Goal: Task Accomplishment & Management: Complete application form

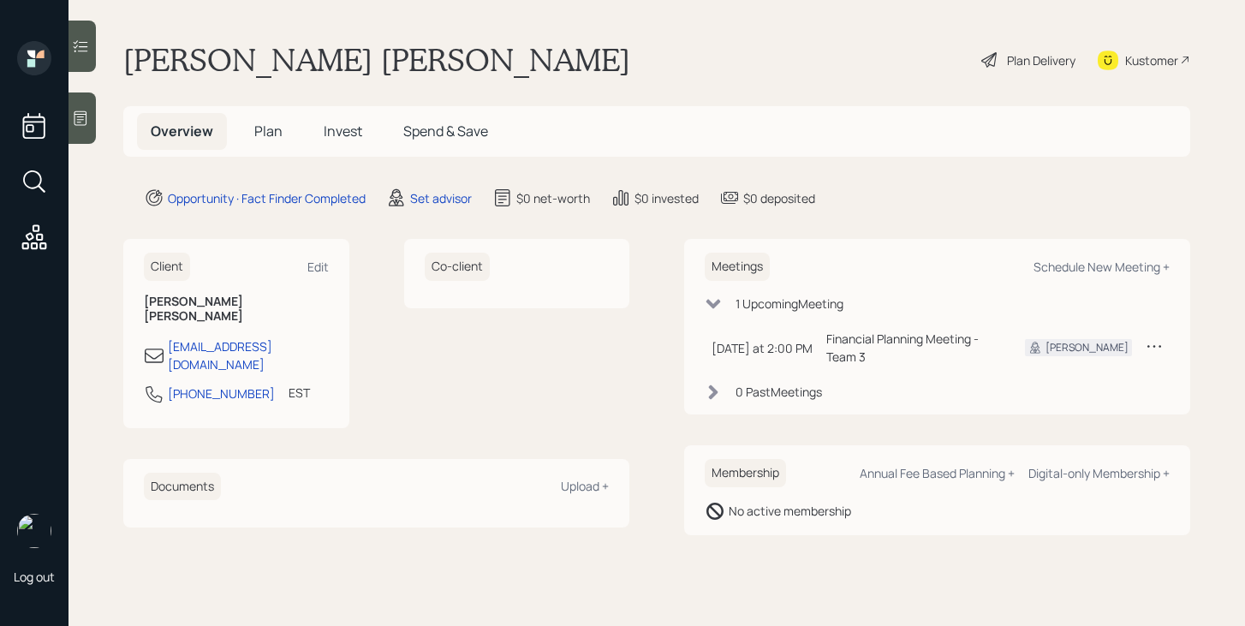
click at [276, 137] on span "Plan" at bounding box center [268, 131] width 28 height 19
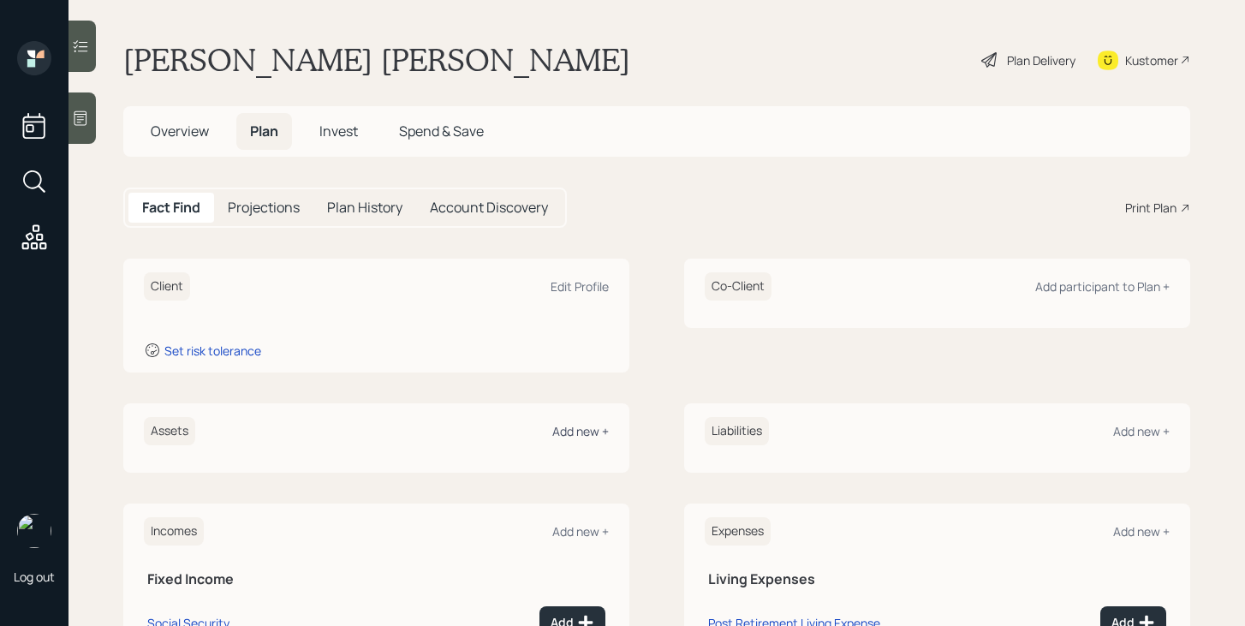
click at [585, 434] on div "Add new +" at bounding box center [580, 431] width 57 height 16
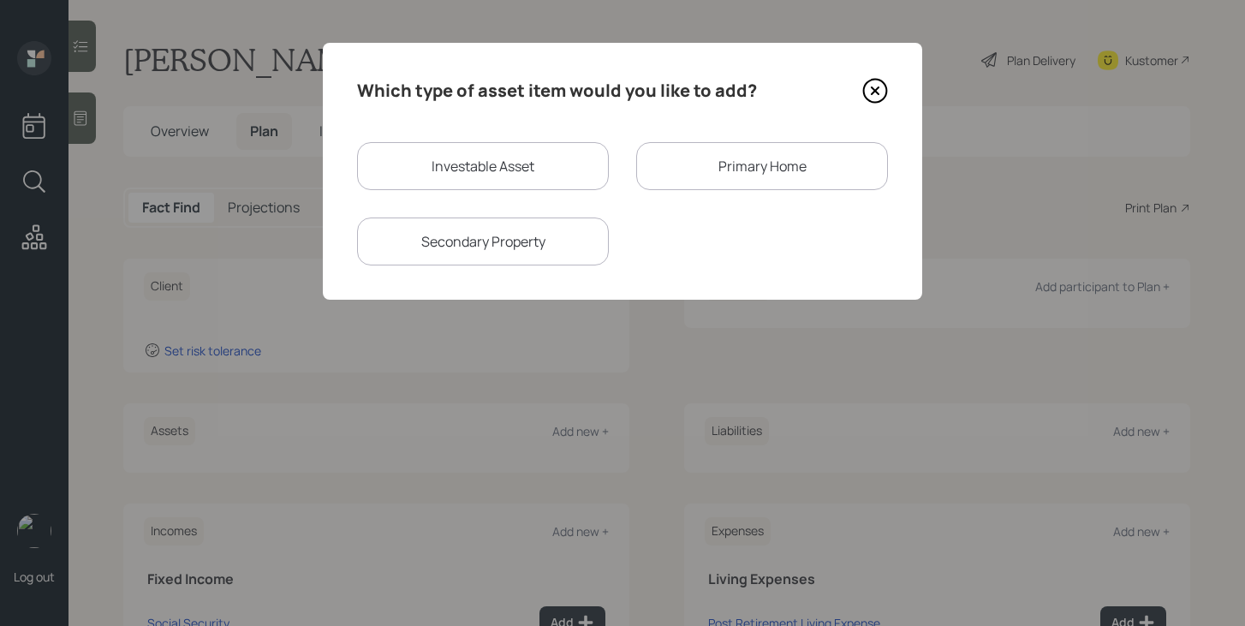
click at [500, 170] on div "Investable Asset" at bounding box center [483, 166] width 252 height 48
select select "taxable"
select select "balanced"
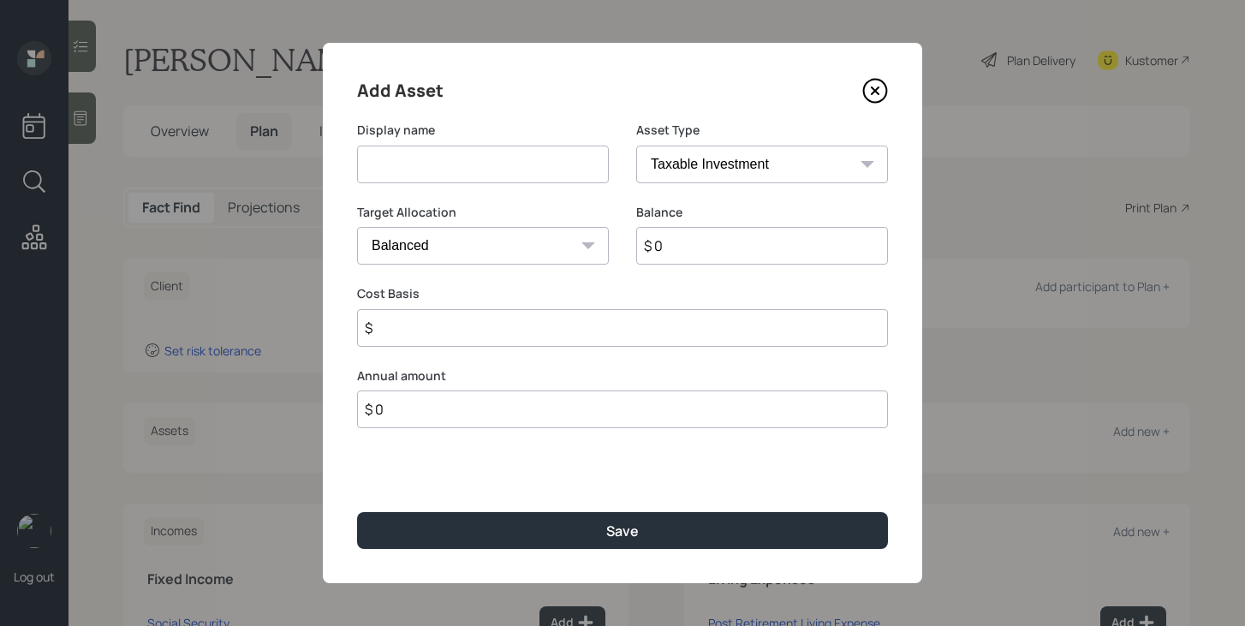
click at [490, 170] on input at bounding box center [483, 165] width 252 height 38
type input "Current 401a"
click at [687, 164] on select "SEP [PERSON_NAME] IRA 401(k) [PERSON_NAME] 401(k) 403(b) [PERSON_NAME] 403(b) 4…" at bounding box center [762, 165] width 252 height 38
select select "company_sponsored"
click at [636, 146] on select "SEP [PERSON_NAME] IRA 401(k) [PERSON_NAME] 401(k) 403(b) [PERSON_NAME] 403(b) 4…" at bounding box center [762, 165] width 252 height 38
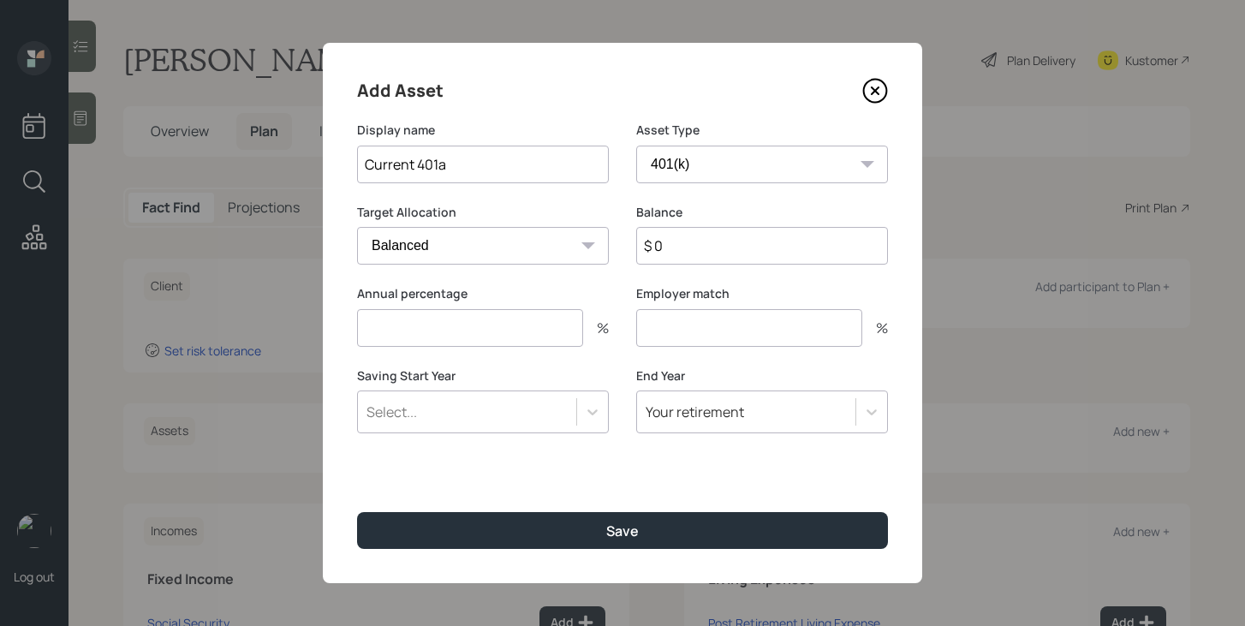
click at [705, 261] on input "$ 0" at bounding box center [762, 246] width 252 height 38
type input "$ 36,000"
click at [574, 331] on input "number" at bounding box center [470, 328] width 226 height 38
type input "0"
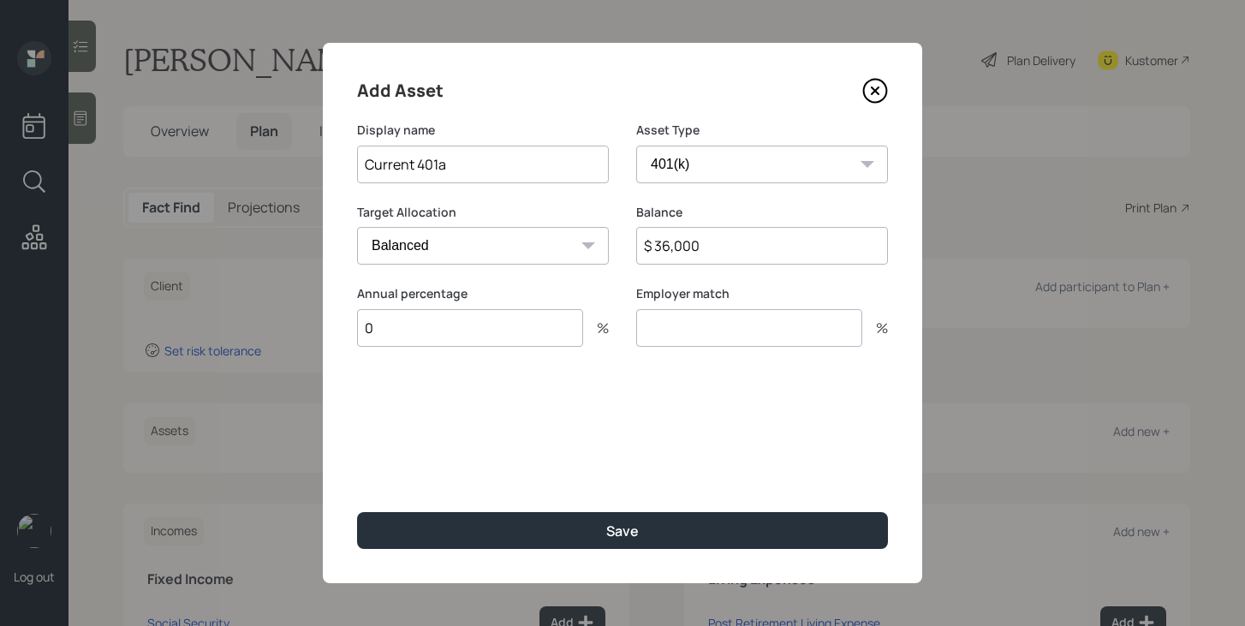
click at [702, 336] on input "number" at bounding box center [749, 328] width 226 height 38
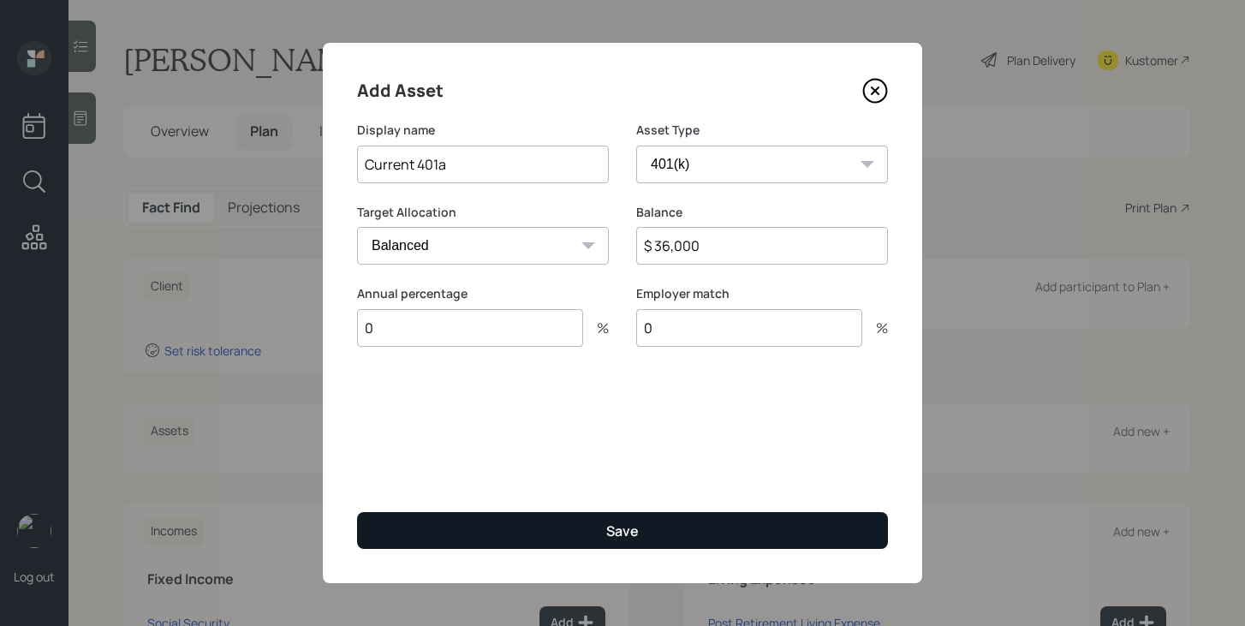
type input "0"
click at [641, 521] on button "Save" at bounding box center [622, 530] width 531 height 37
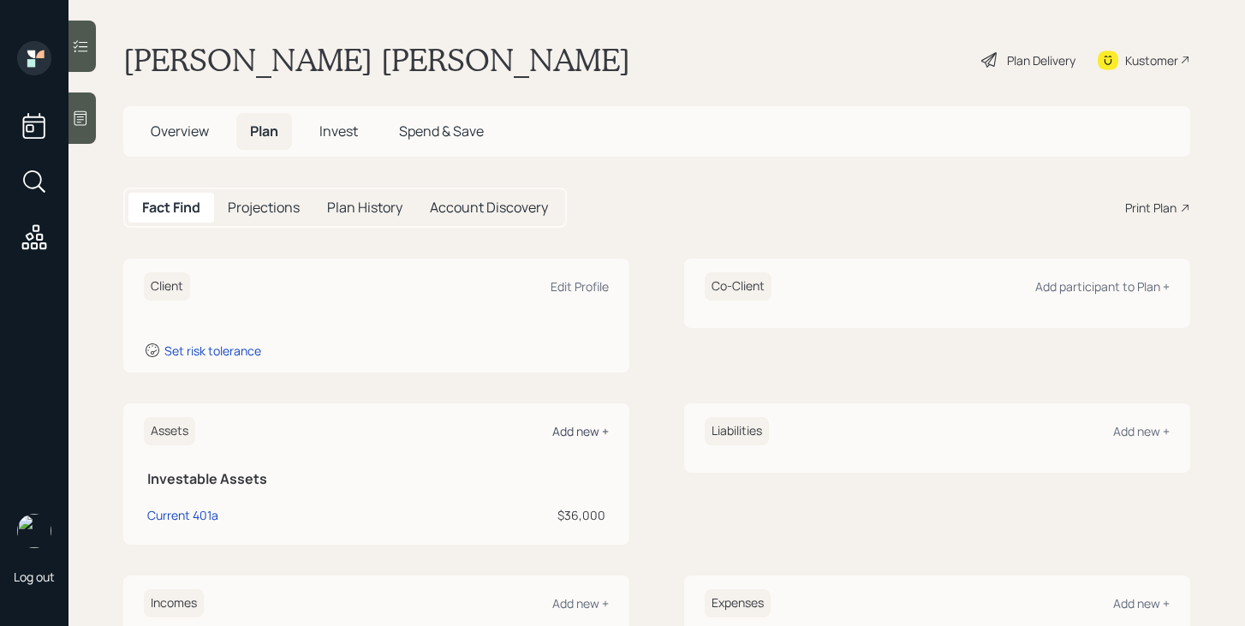
click at [567, 438] on div "Add new +" at bounding box center [580, 431] width 57 height 16
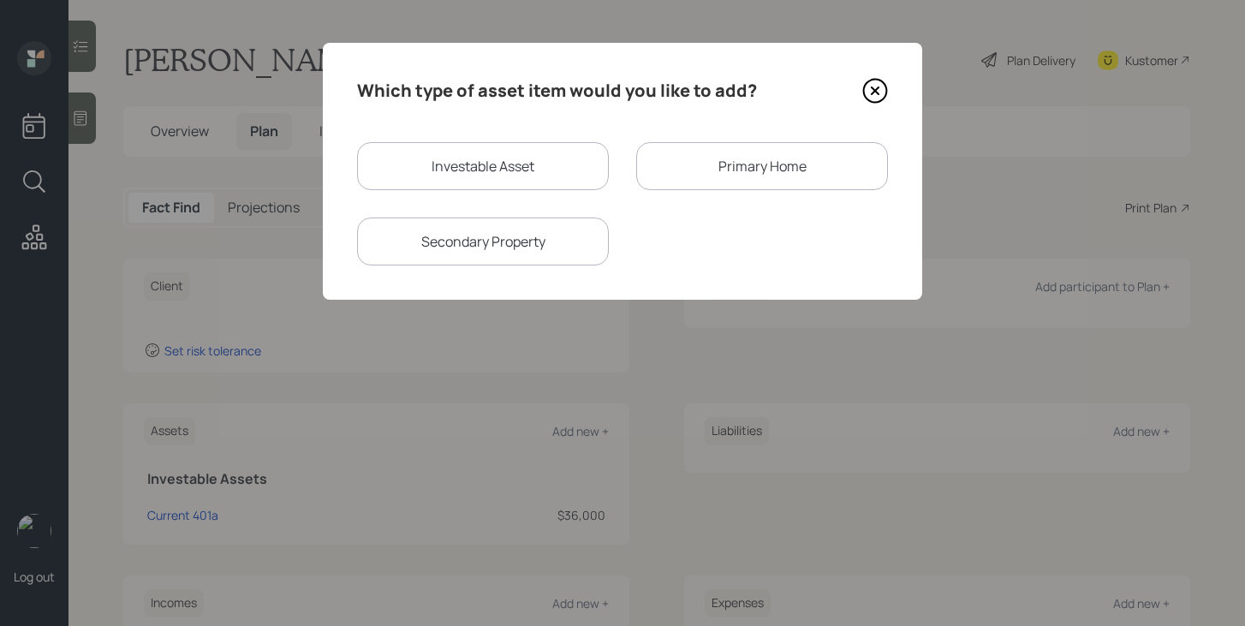
click at [515, 174] on div "Investable Asset" at bounding box center [483, 166] width 252 height 48
select select "taxable"
select select "balanced"
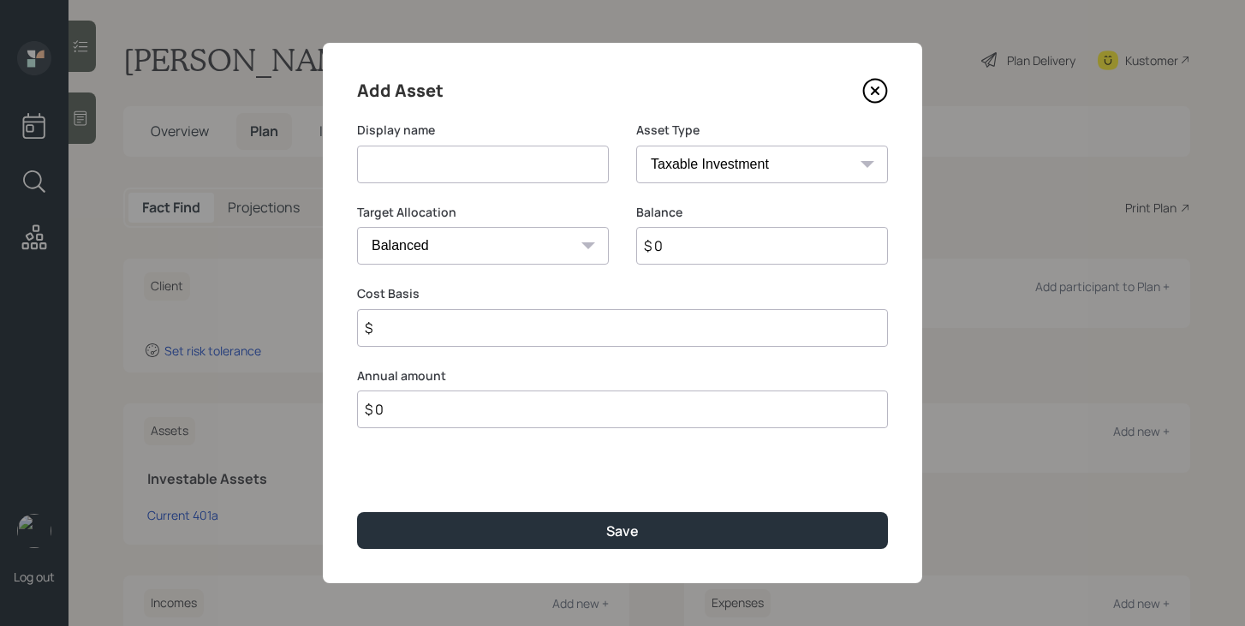
click at [515, 174] on input at bounding box center [483, 165] width 252 height 38
click at [470, 167] on input "IRA - Through EMployer" at bounding box center [483, 165] width 252 height 38
type input "IRA - Through Employer"
click at [767, 165] on select "SEP [PERSON_NAME] IRA 401(k) [PERSON_NAME] 401(k) 403(b) [PERSON_NAME] 403(b) 4…" at bounding box center [762, 165] width 252 height 38
select select "ira"
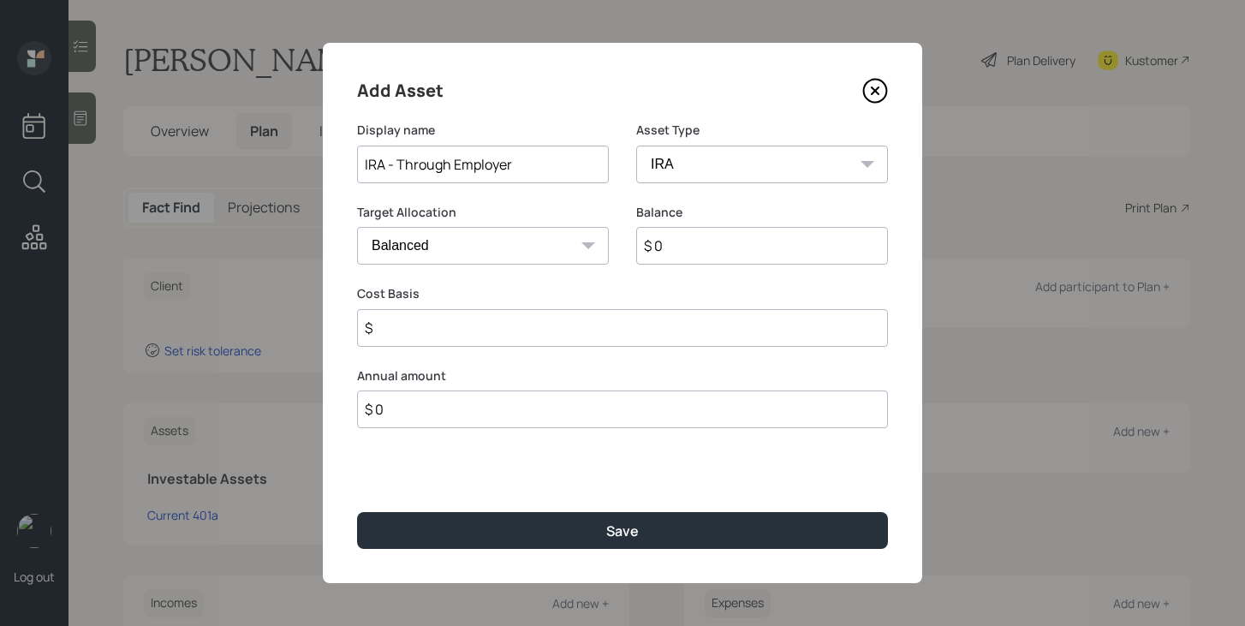
click at [636, 146] on select "SEP [PERSON_NAME] IRA 401(k) [PERSON_NAME] 401(k) 403(b) [PERSON_NAME] 403(b) 4…" at bounding box center [762, 165] width 252 height 38
type input "$"
click at [680, 258] on input "$ 0" at bounding box center [762, 246] width 252 height 38
type input "$ 84,000"
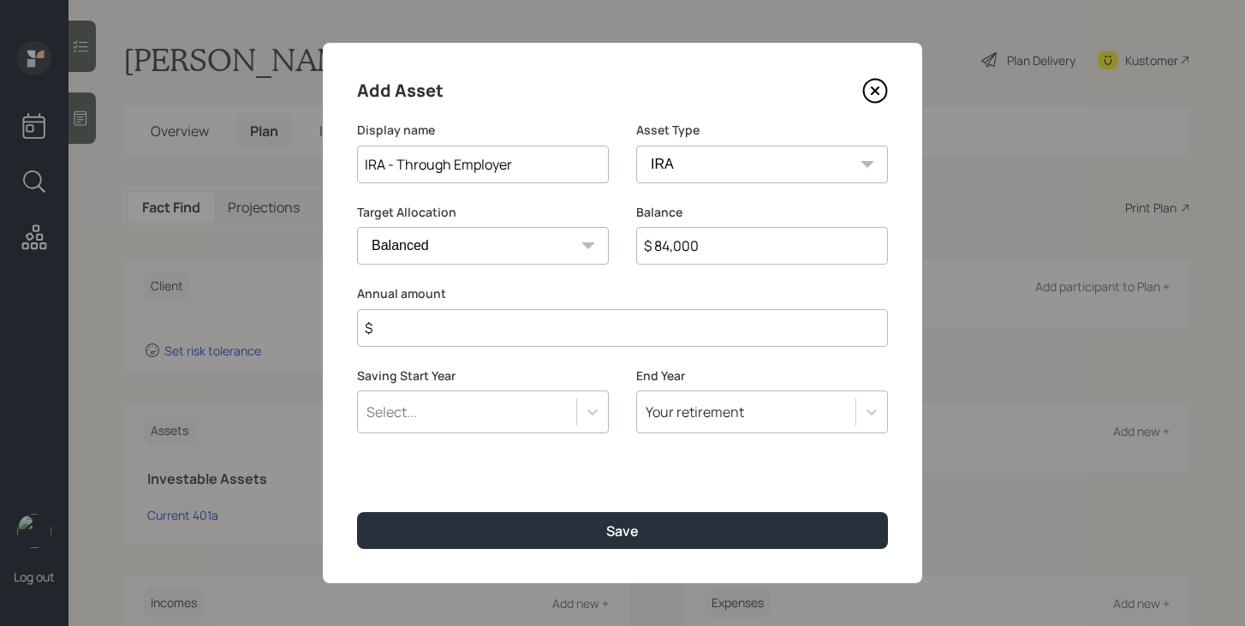
click at [641, 332] on input "$" at bounding box center [622, 328] width 531 height 38
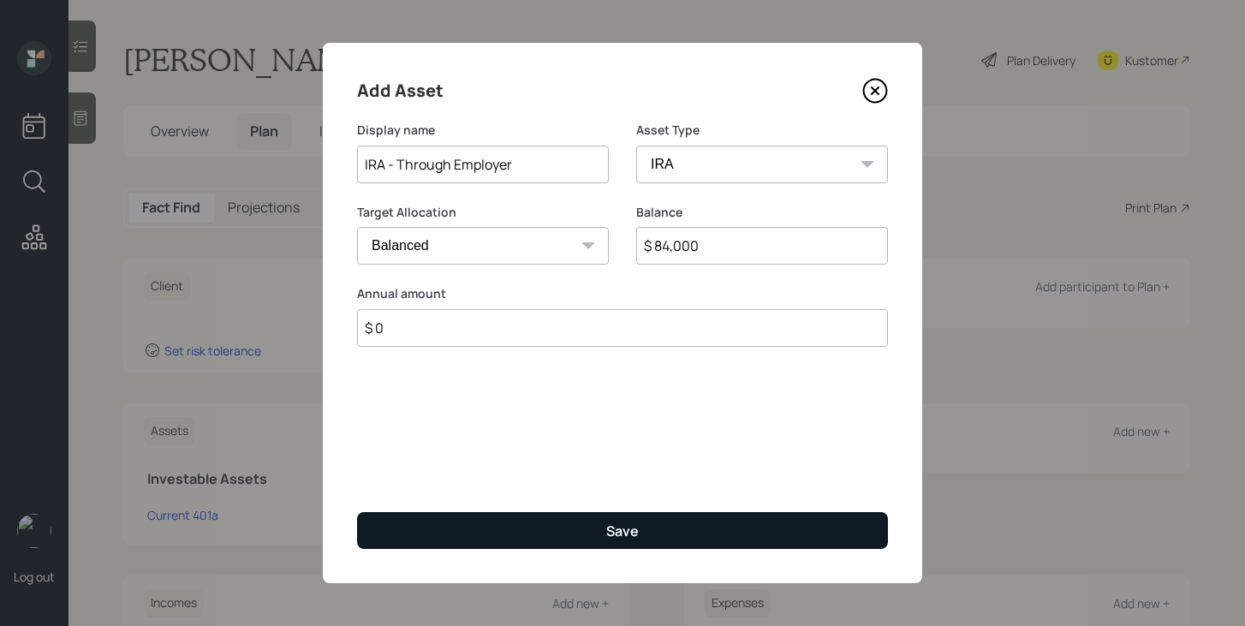
type input "$ 0"
click at [601, 527] on button "Save" at bounding box center [622, 530] width 531 height 37
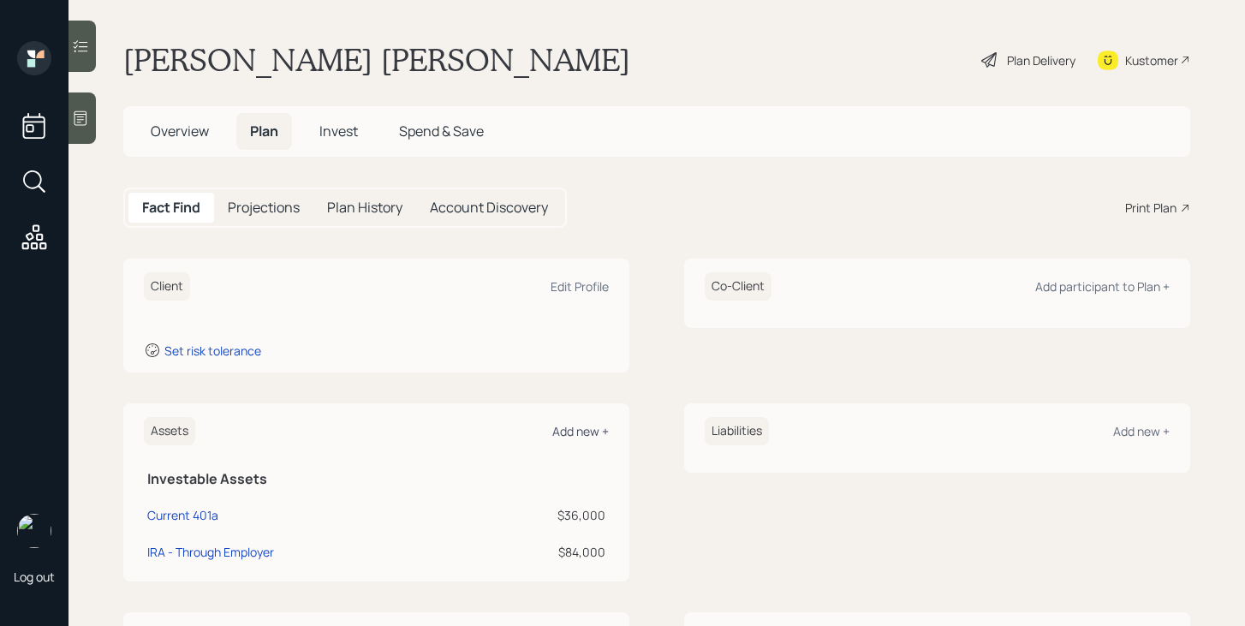
click at [589, 427] on div "Add new +" at bounding box center [580, 431] width 57 height 16
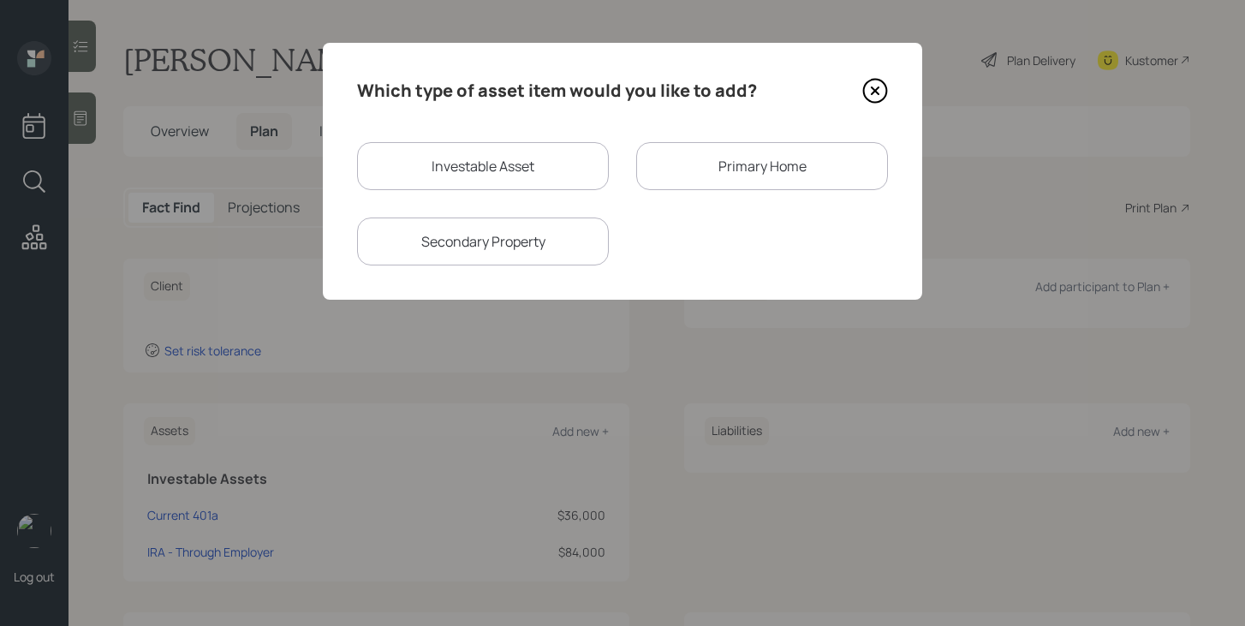
click at [445, 141] on div "Which type of asset item would you like to add? Investable Asset Primary Home S…" at bounding box center [622, 171] width 599 height 257
click at [445, 164] on div "Investable Asset" at bounding box center [483, 166] width 252 height 48
select select "taxable"
select select "balanced"
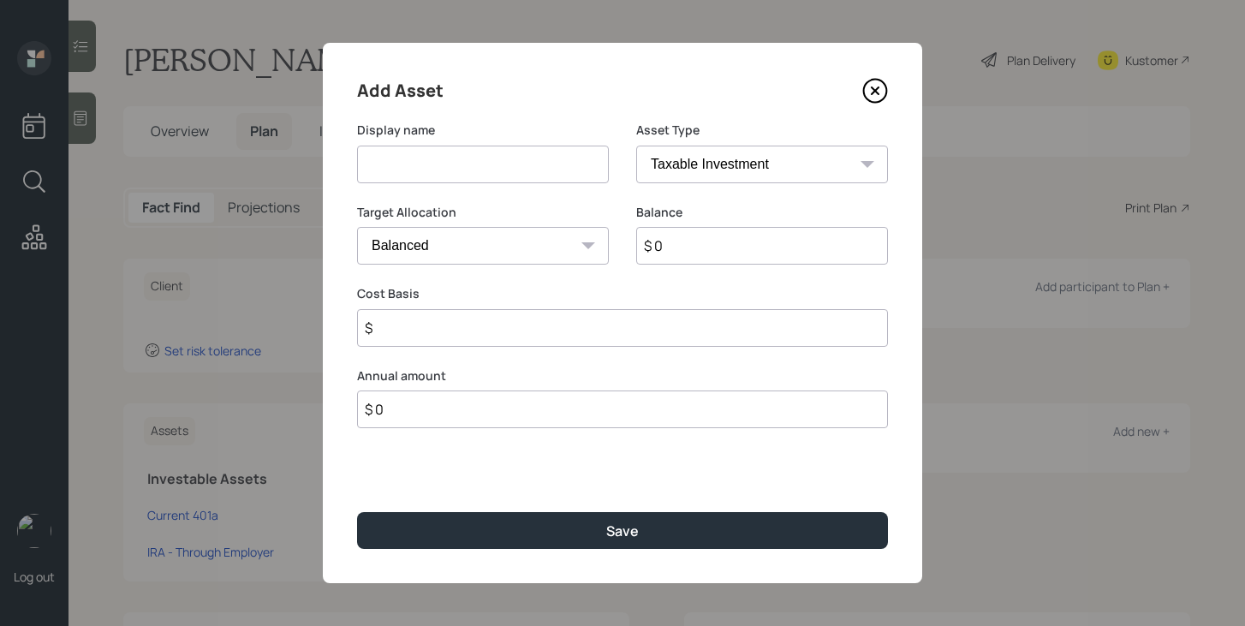
click at [445, 164] on input at bounding box center [483, 165] width 252 height 38
type input "Current 403b"
click at [707, 170] on select "SEP [PERSON_NAME] IRA 401(k) [PERSON_NAME] 401(k) 403(b) [PERSON_NAME] 403(b) 4…" at bounding box center [762, 165] width 252 height 38
select select "public_school_sponsored"
click at [636, 146] on select "SEP [PERSON_NAME] IRA 401(k) [PERSON_NAME] 401(k) 403(b) [PERSON_NAME] 403(b) 4…" at bounding box center [762, 165] width 252 height 38
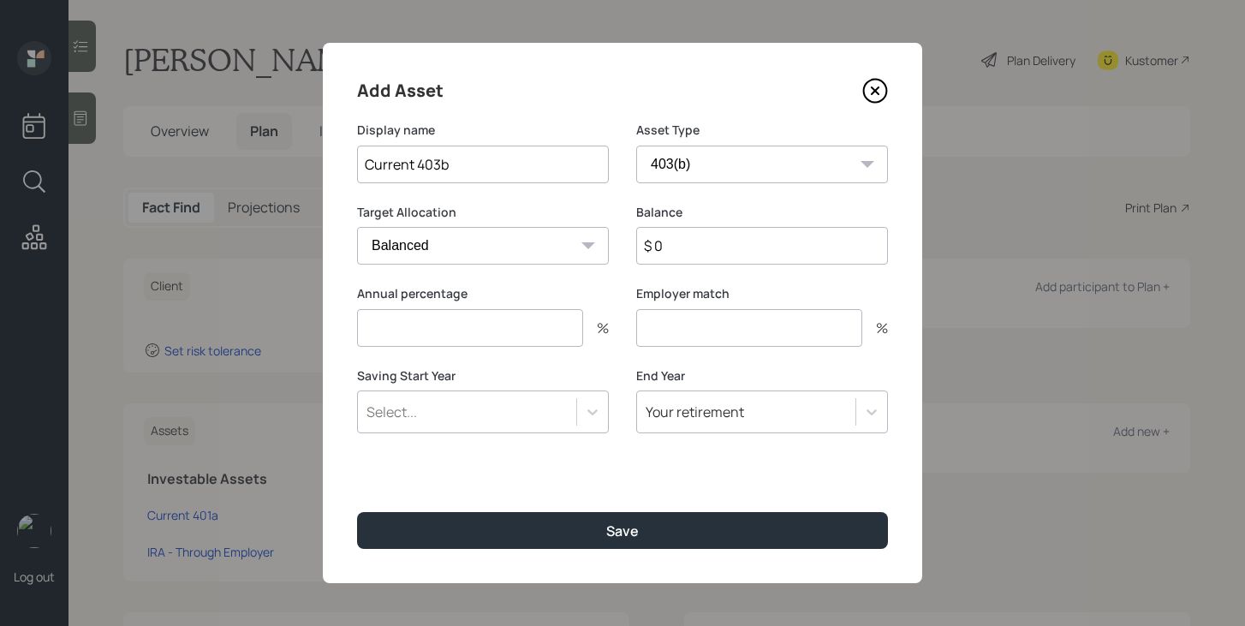
click at [703, 253] on input "$ 0" at bounding box center [762, 246] width 252 height 38
type input "$ 50,000"
click at [537, 321] on input "number" at bounding box center [470, 328] width 226 height 38
type input "0"
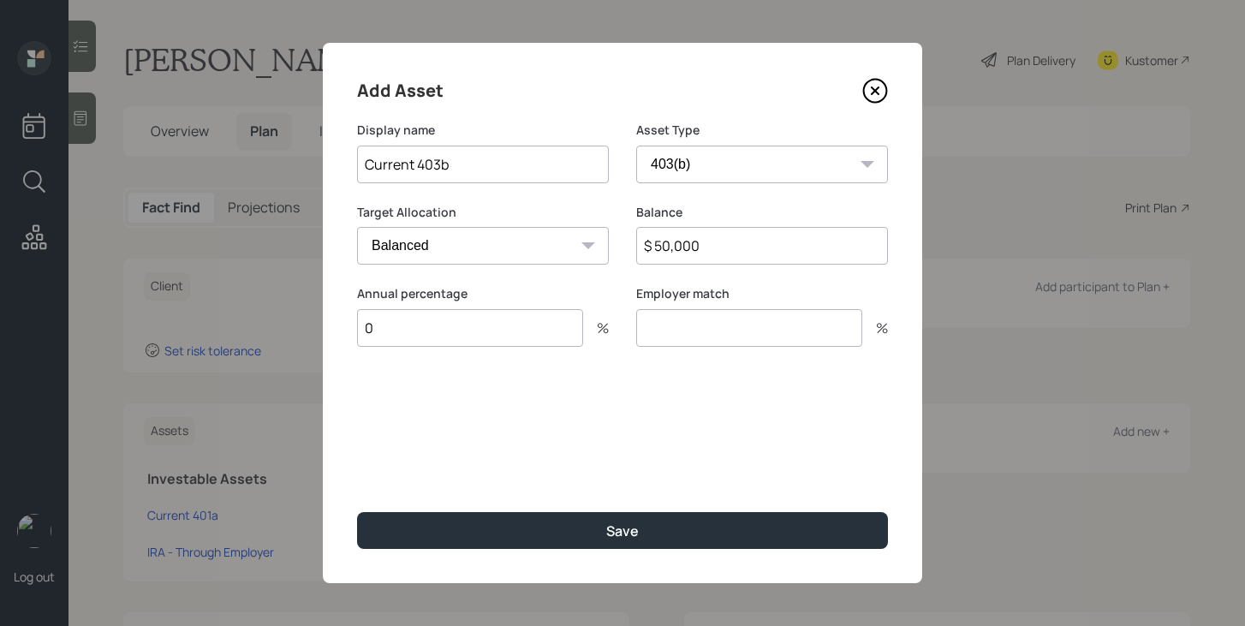
click at [688, 332] on input "number" at bounding box center [749, 328] width 226 height 38
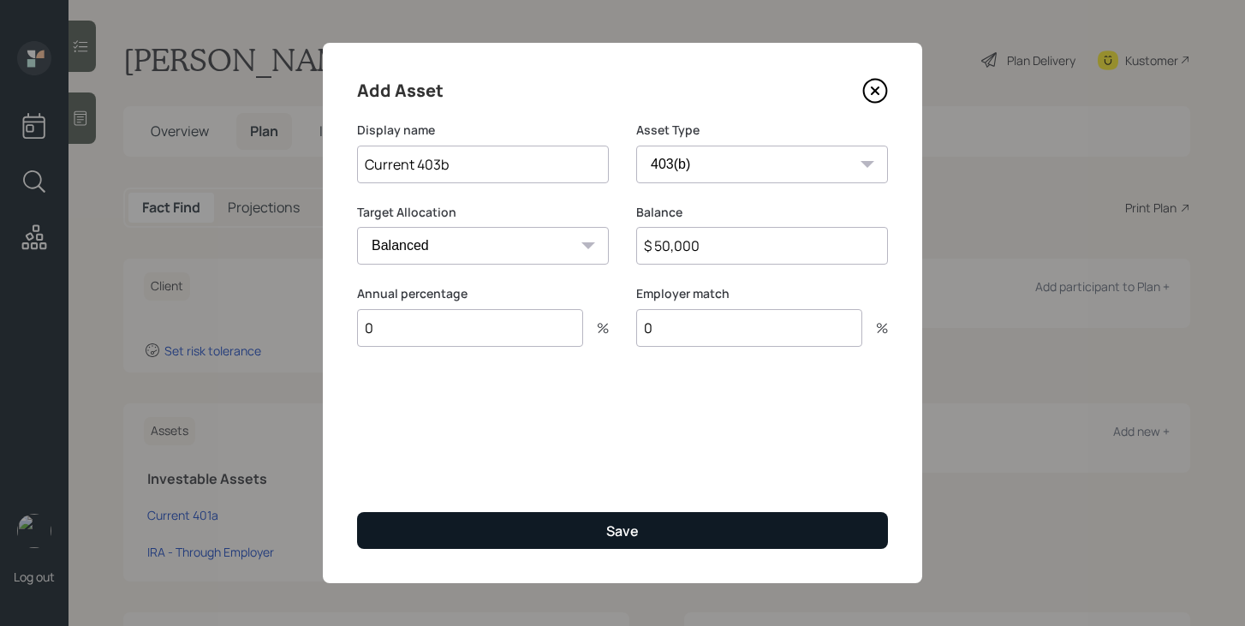
type input "0"
click at [638, 534] on div "Save" at bounding box center [622, 530] width 33 height 19
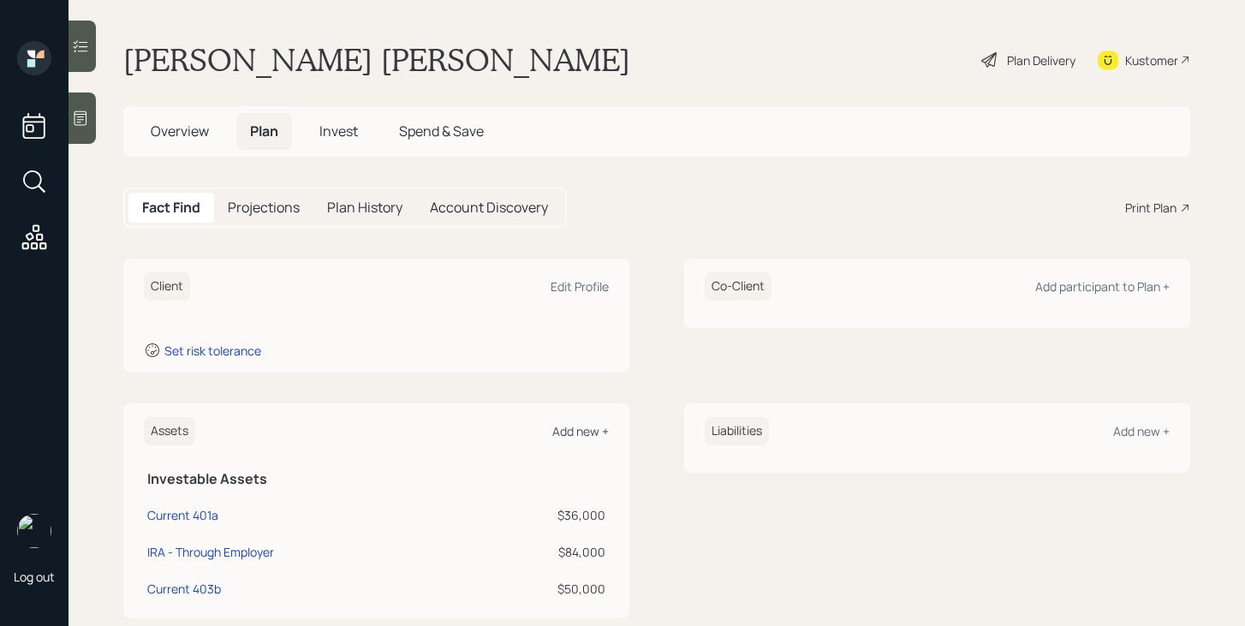
click at [574, 436] on div "Add new +" at bounding box center [580, 431] width 57 height 16
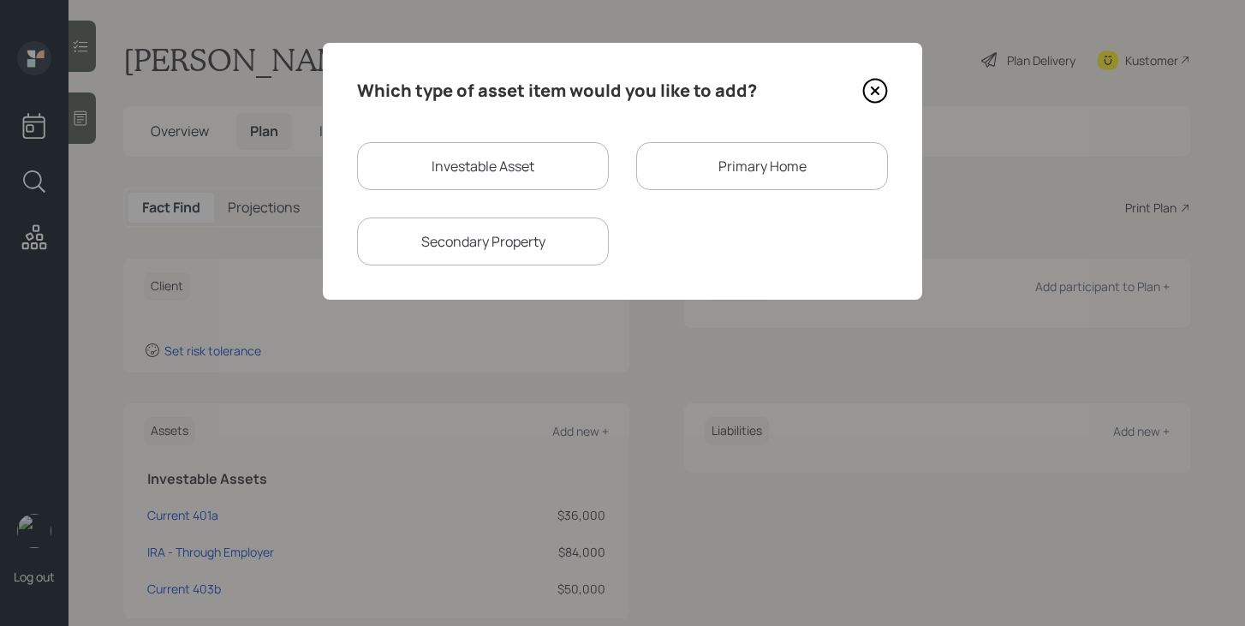
click at [487, 164] on div "Investable Asset" at bounding box center [483, 166] width 252 height 48
select select "taxable"
select select "balanced"
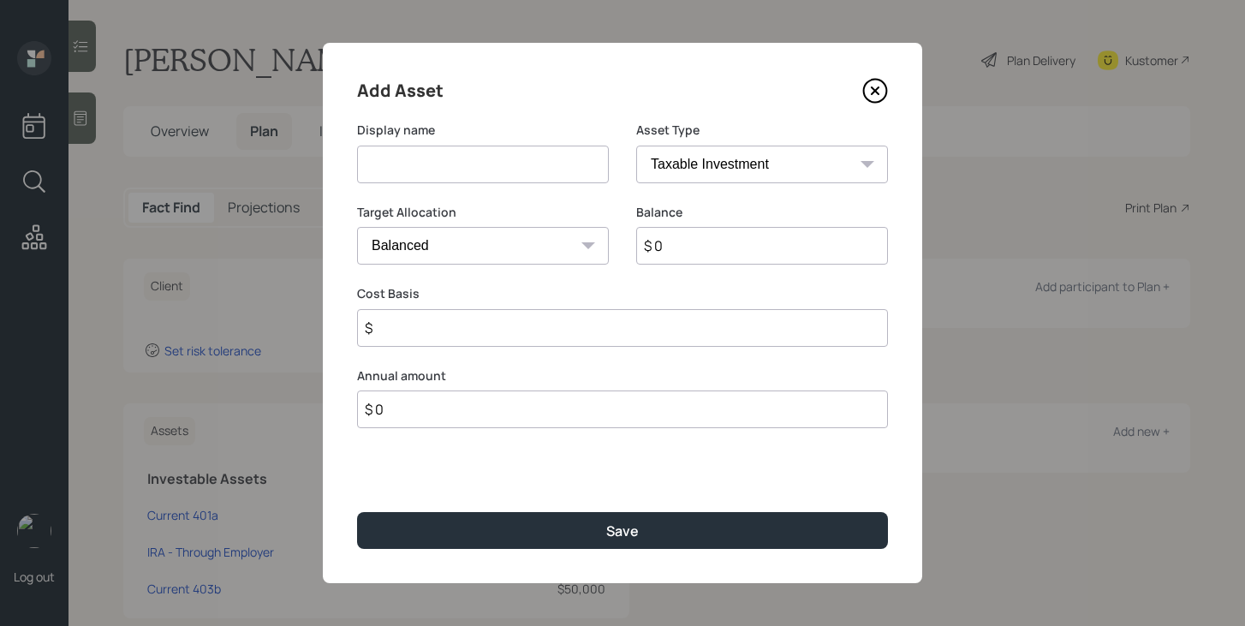
click at [487, 164] on input at bounding box center [483, 165] width 252 height 38
type input "Inherited IRA"
click at [695, 247] on input "$ 0" at bounding box center [762, 246] width 252 height 38
type input "$ 26,000"
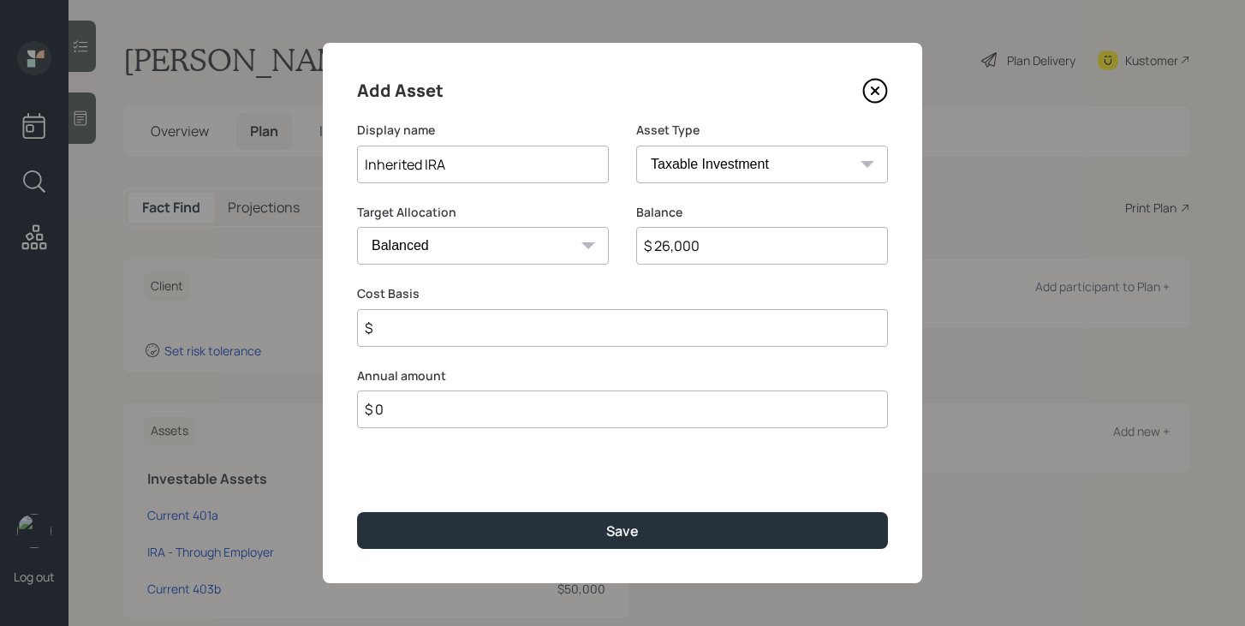
click at [577, 334] on input "$" at bounding box center [622, 328] width 531 height 38
type input "$ 0"
click at [775, 163] on select "SEP [PERSON_NAME] IRA 401(k) [PERSON_NAME] 401(k) 403(b) [PERSON_NAME] 403(b) 4…" at bounding box center [762, 165] width 252 height 38
select select "ira"
click at [636, 146] on select "SEP [PERSON_NAME] IRA 401(k) [PERSON_NAME] 401(k) 403(b) [PERSON_NAME] 403(b) 4…" at bounding box center [762, 165] width 252 height 38
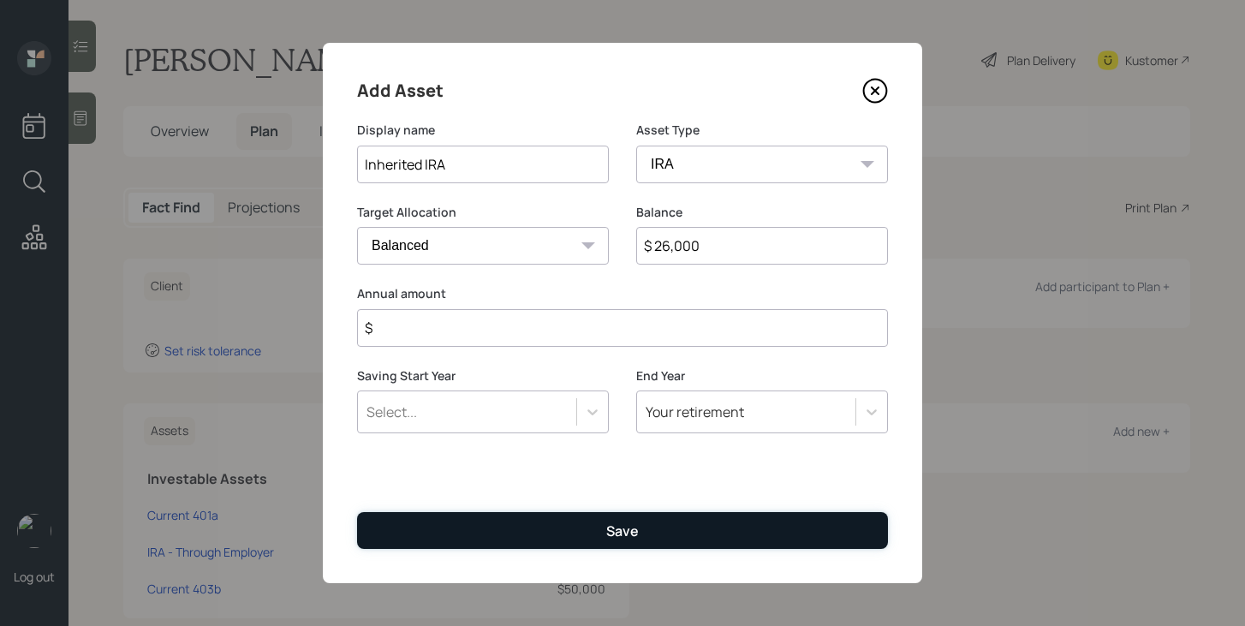
click at [613, 528] on div "Save" at bounding box center [622, 530] width 33 height 19
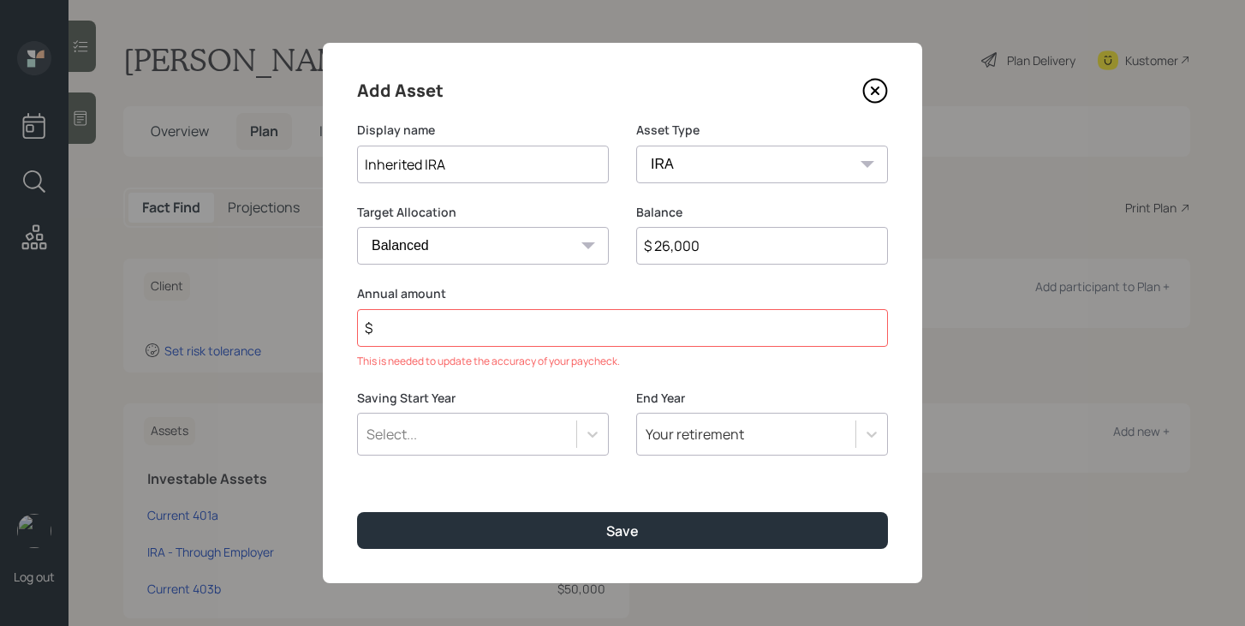
click at [585, 336] on input "$" at bounding box center [622, 328] width 531 height 38
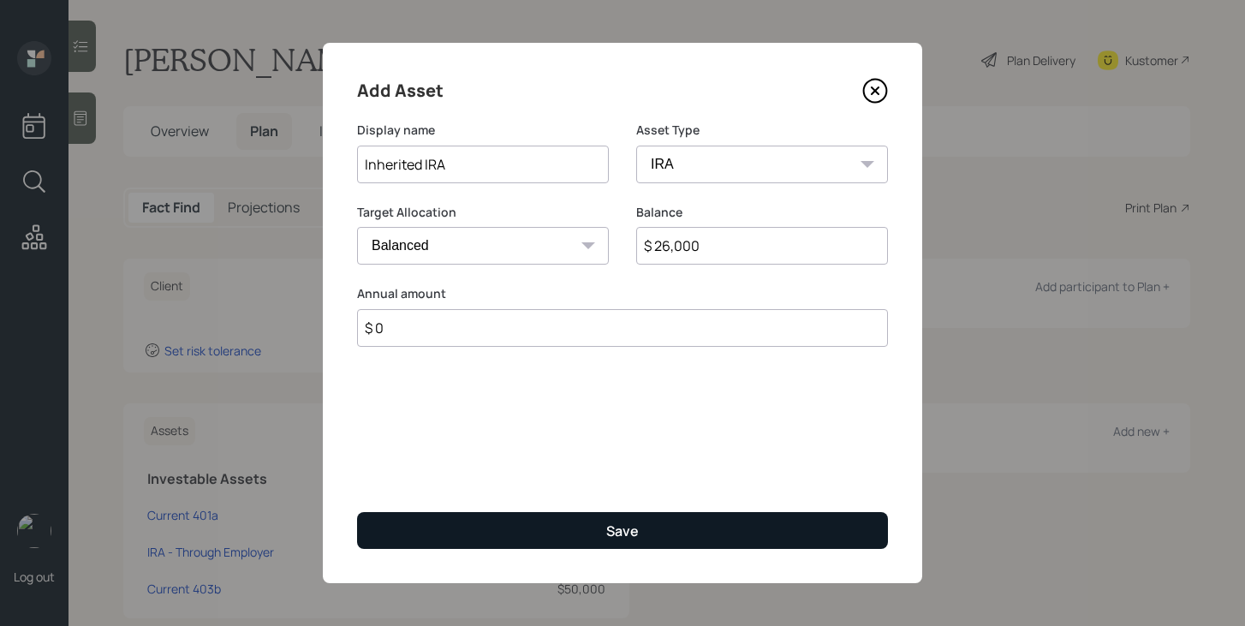
type input "$ 0"
click at [551, 522] on button "Save" at bounding box center [622, 530] width 531 height 37
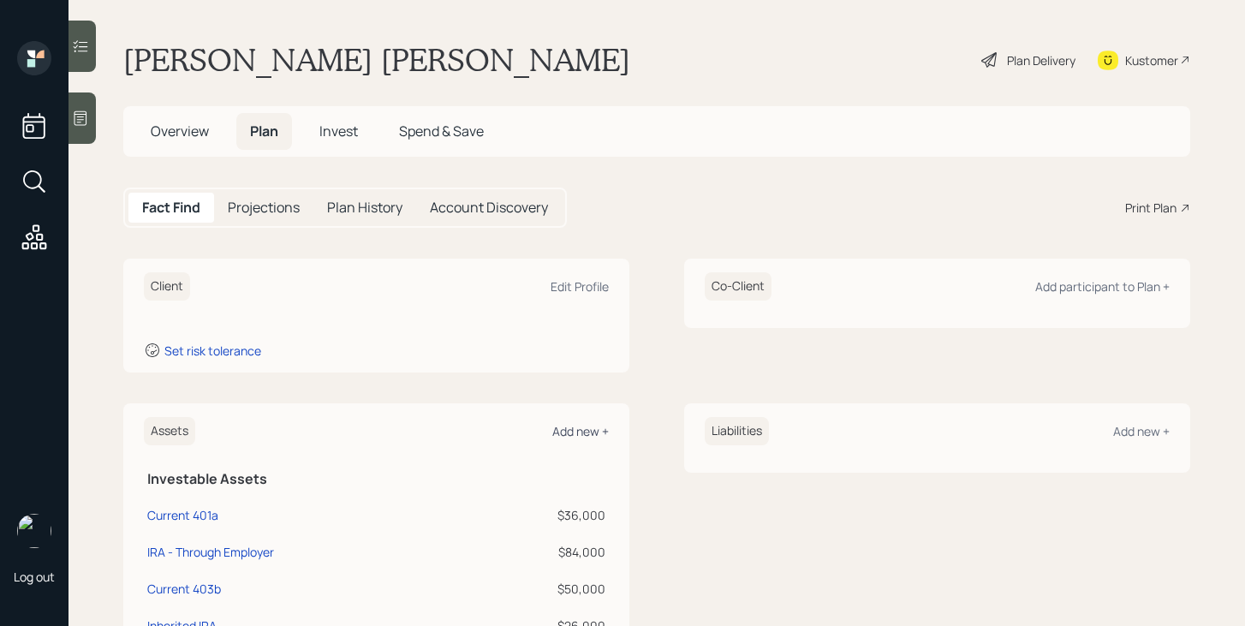
click at [596, 433] on div "Add new +" at bounding box center [580, 431] width 57 height 16
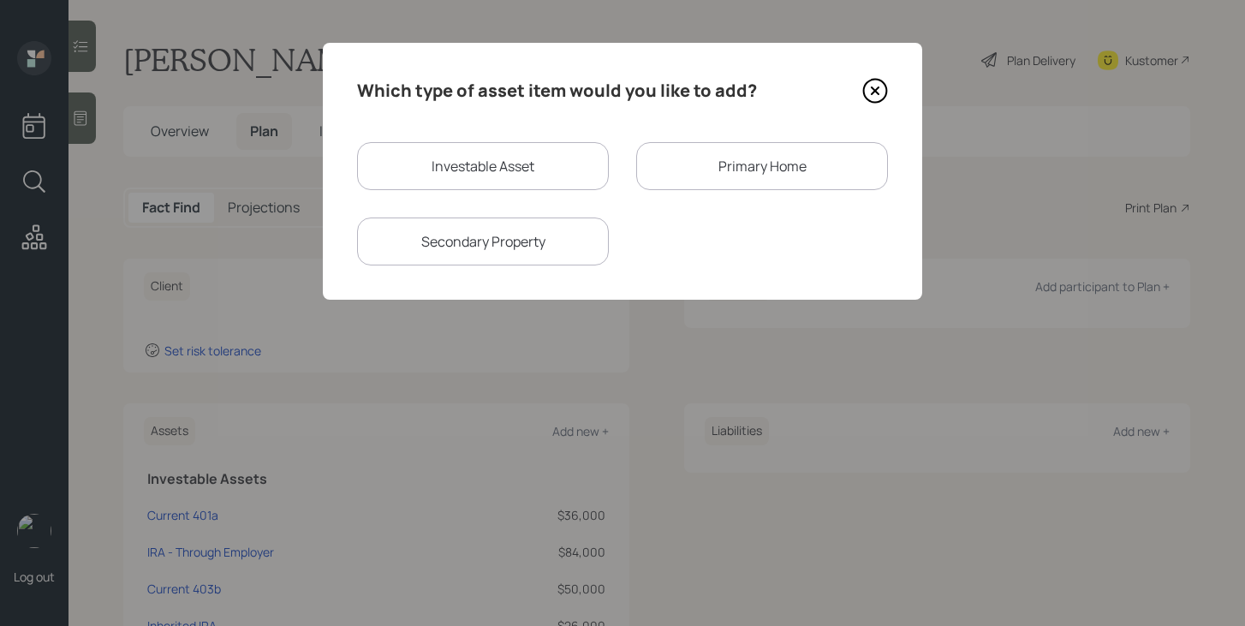
click at [526, 163] on div "Investable Asset" at bounding box center [483, 166] width 252 height 48
select select "taxable"
select select "balanced"
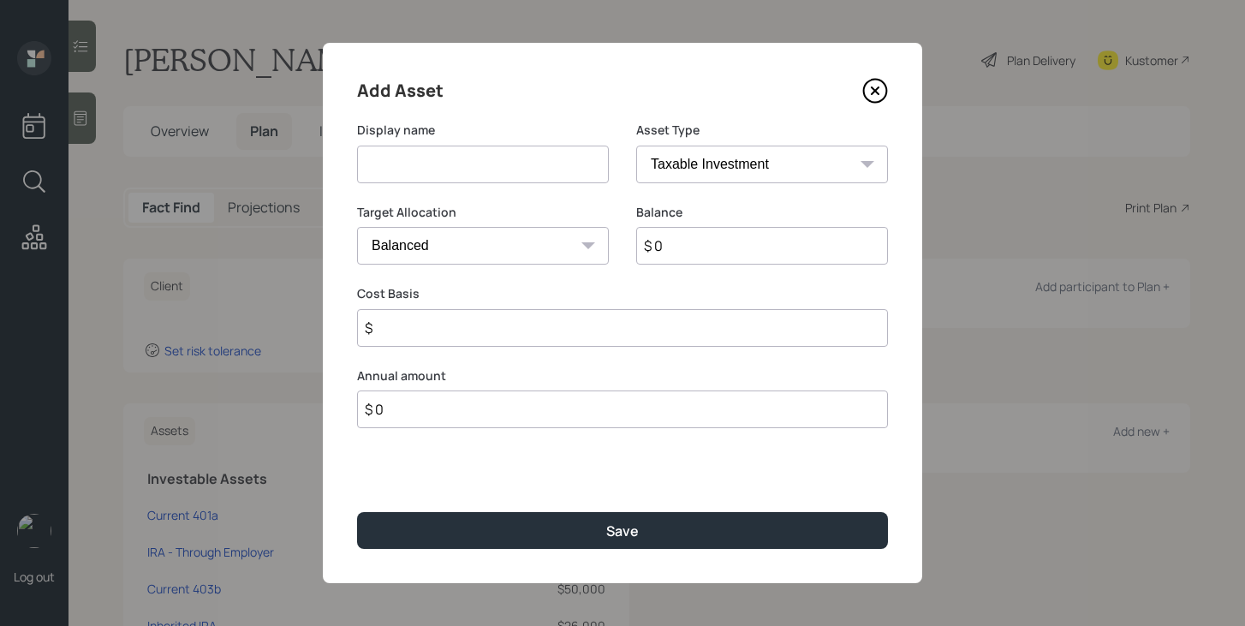
click at [526, 163] on input at bounding box center [483, 165] width 252 height 38
type input "Inherited IRA"
click at [723, 164] on select "SEP [PERSON_NAME] IRA 401(k) [PERSON_NAME] 401(k) 403(b) [PERSON_NAME] 403(b) 4…" at bounding box center [762, 165] width 252 height 38
select select "ira"
click at [636, 146] on select "SEP [PERSON_NAME] IRA 401(k) [PERSON_NAME] 401(k) 403(b) [PERSON_NAME] 403(b) 4…" at bounding box center [762, 165] width 252 height 38
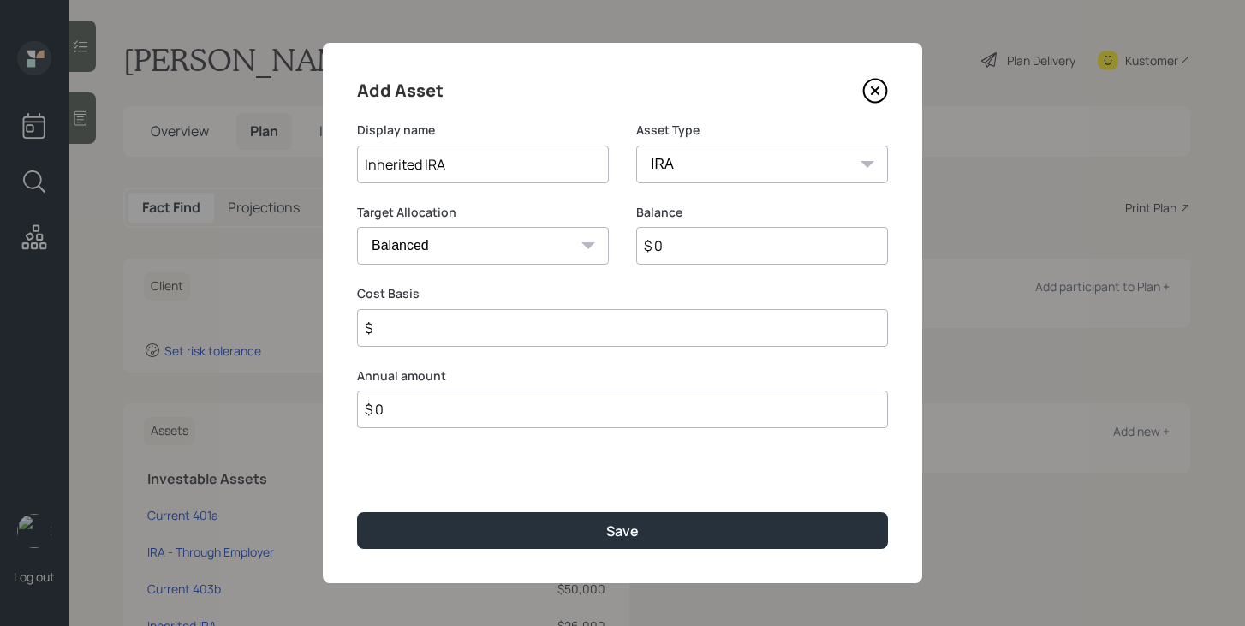
type input "$"
click at [713, 250] on input "$ 0" at bounding box center [762, 246] width 252 height 38
type input "$ 6,000"
click at [633, 339] on input "$" at bounding box center [622, 328] width 531 height 38
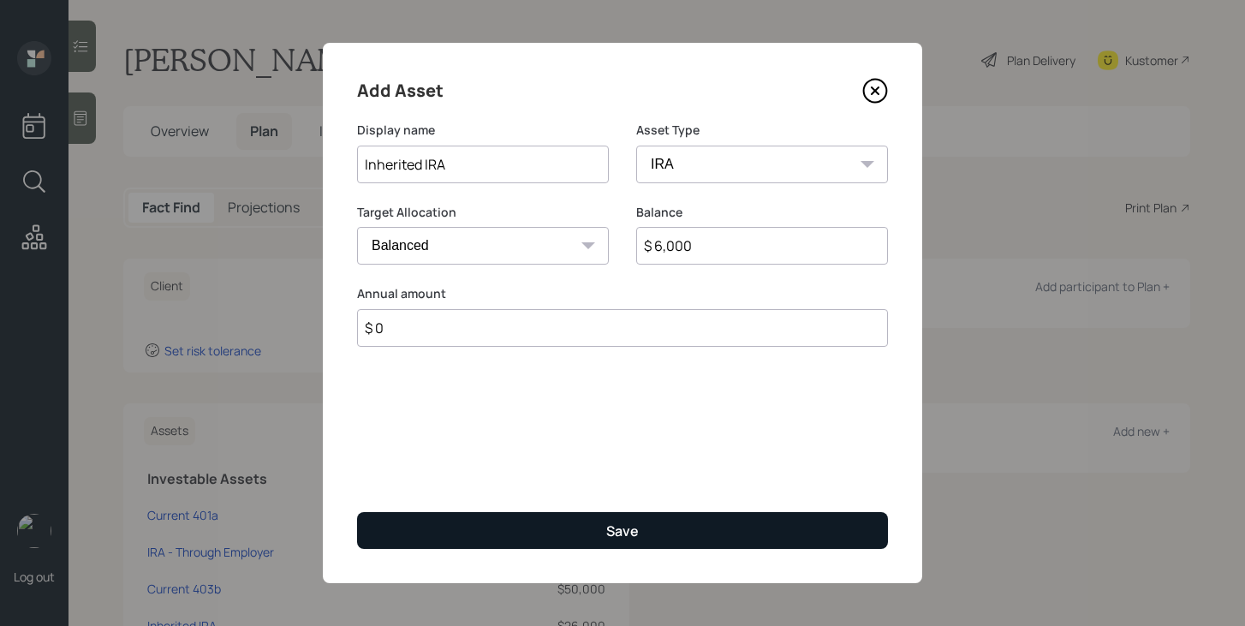
type input "$ 0"
click at [581, 526] on button "Save" at bounding box center [622, 530] width 531 height 37
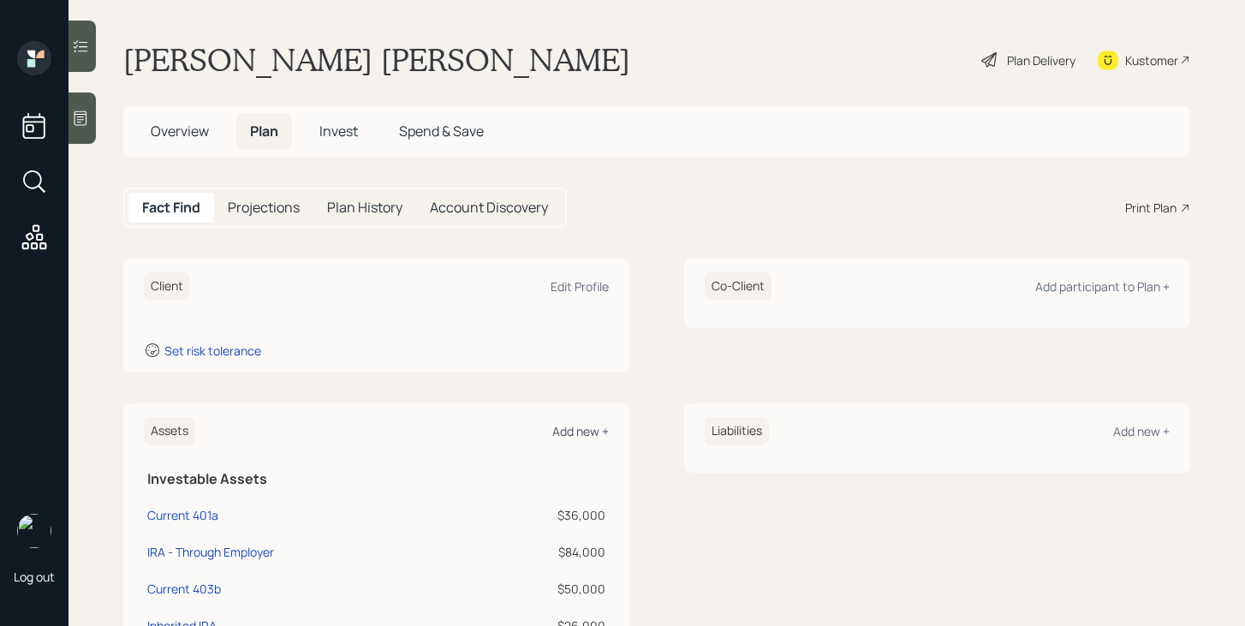
click at [603, 432] on div "Add new +" at bounding box center [580, 431] width 57 height 16
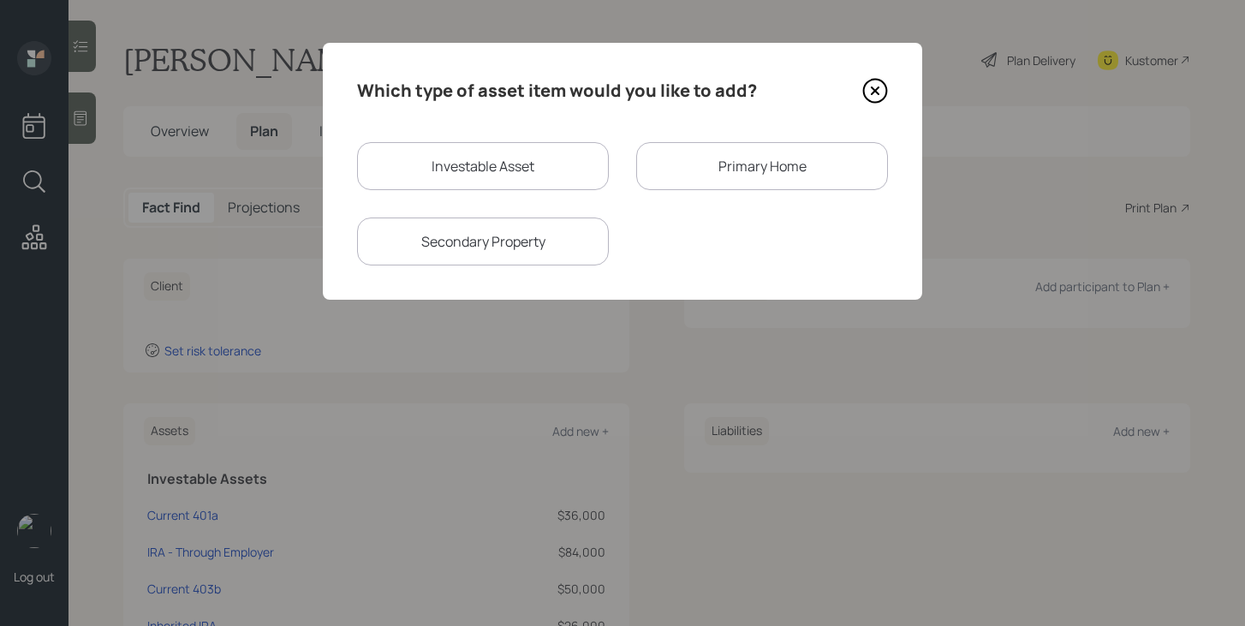
click at [522, 164] on div "Investable Asset" at bounding box center [483, 166] width 252 height 48
select select "taxable"
select select "balanced"
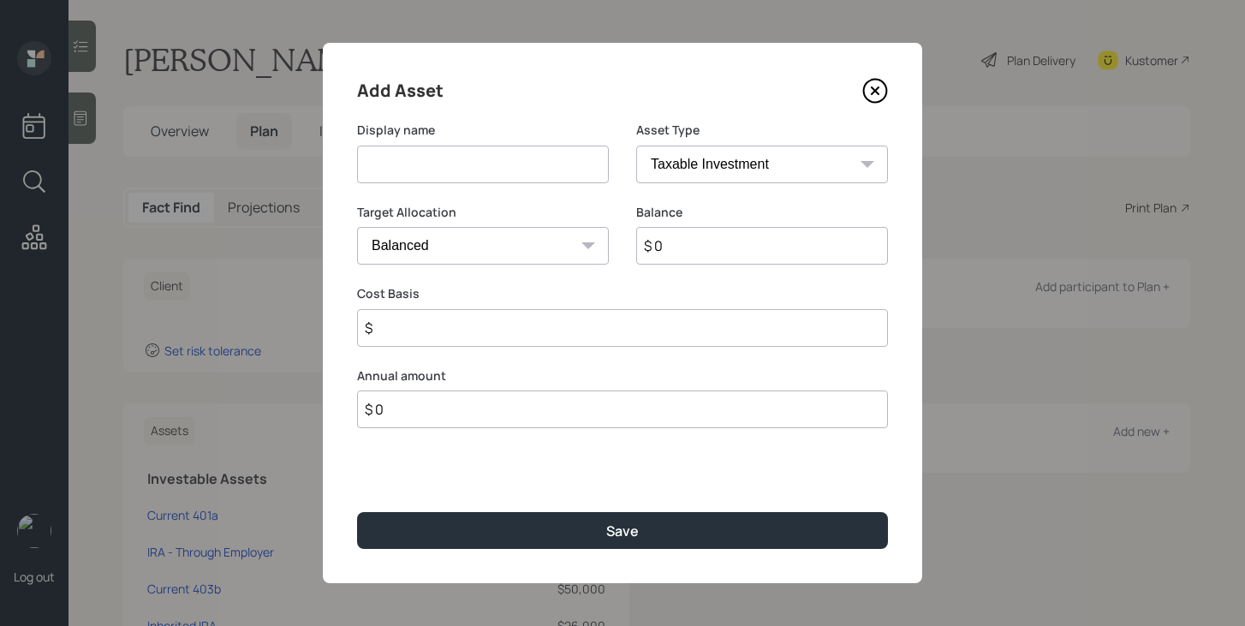
click at [522, 164] on input at bounding box center [483, 165] width 252 height 38
type input "Savings"
click at [700, 184] on div "Asset Type SEP [PERSON_NAME] IRA 401(k) [PERSON_NAME] 401(k) 403(b) [PERSON_NAM…" at bounding box center [762, 163] width 252 height 82
click at [700, 180] on select "SEP [PERSON_NAME] IRA 401(k) [PERSON_NAME] 401(k) 403(b) [PERSON_NAME] 403(b) 4…" at bounding box center [762, 165] width 252 height 38
select select "cash"
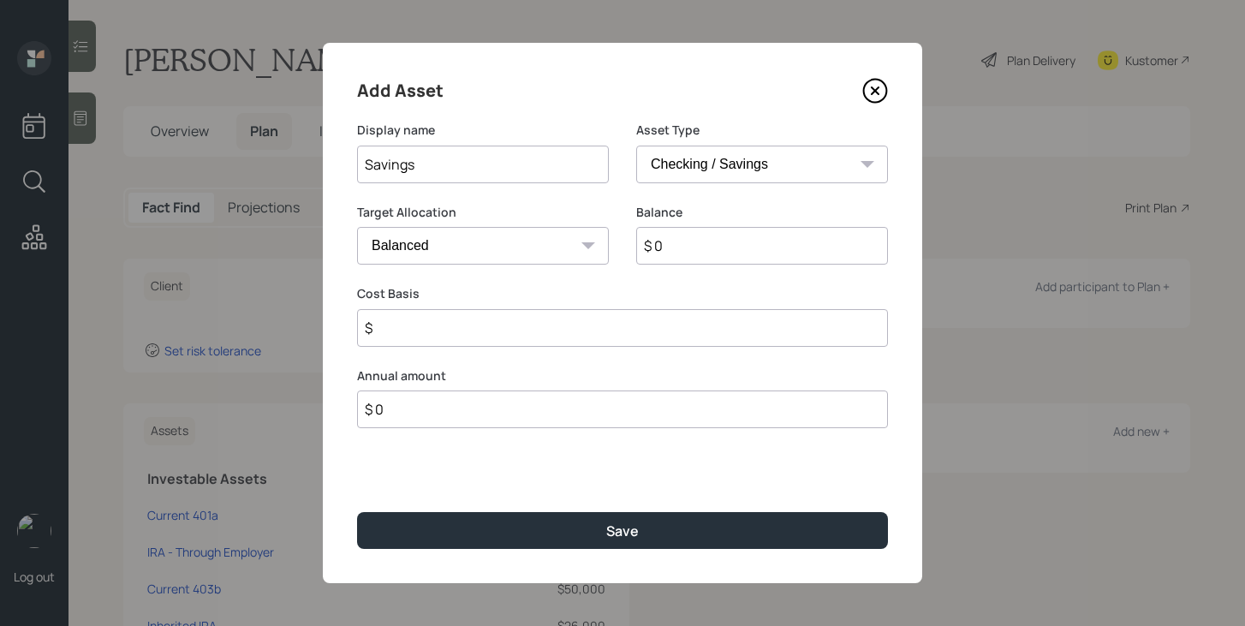
click at [636, 146] on select "SEP [PERSON_NAME] IRA 401(k) [PERSON_NAME] 401(k) 403(b) [PERSON_NAME] 403(b) 4…" at bounding box center [762, 165] width 252 height 38
type input "$"
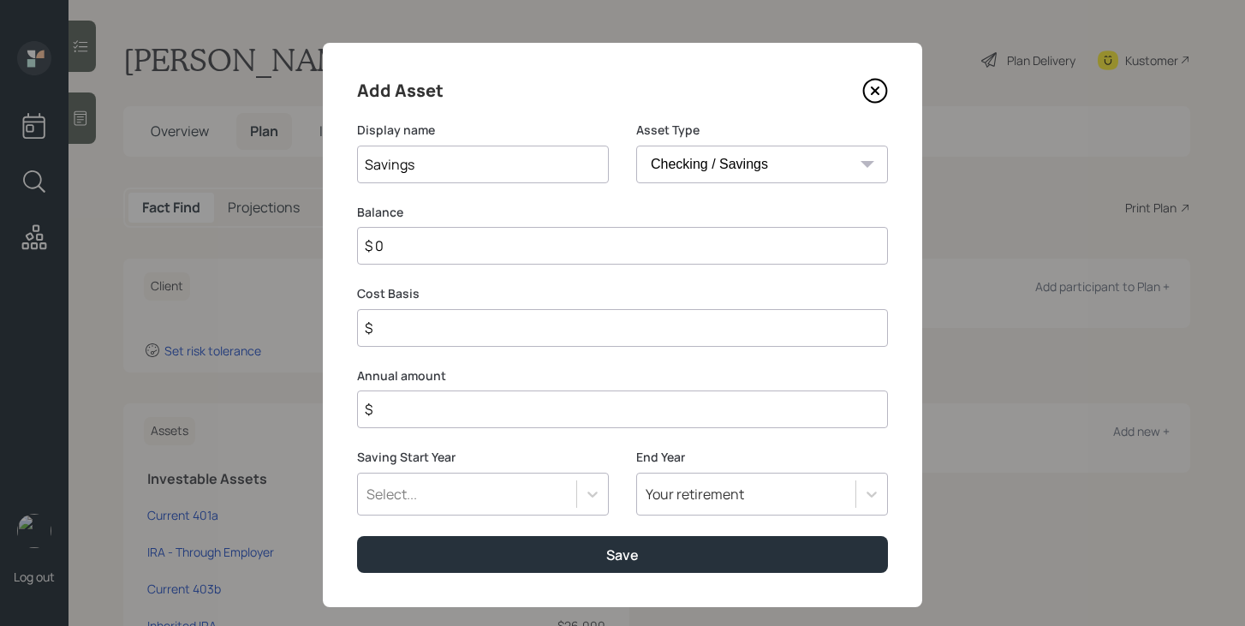
click at [700, 253] on input "$ 0" at bounding box center [622, 246] width 531 height 38
type input "$ 3"
type input "$ 39"
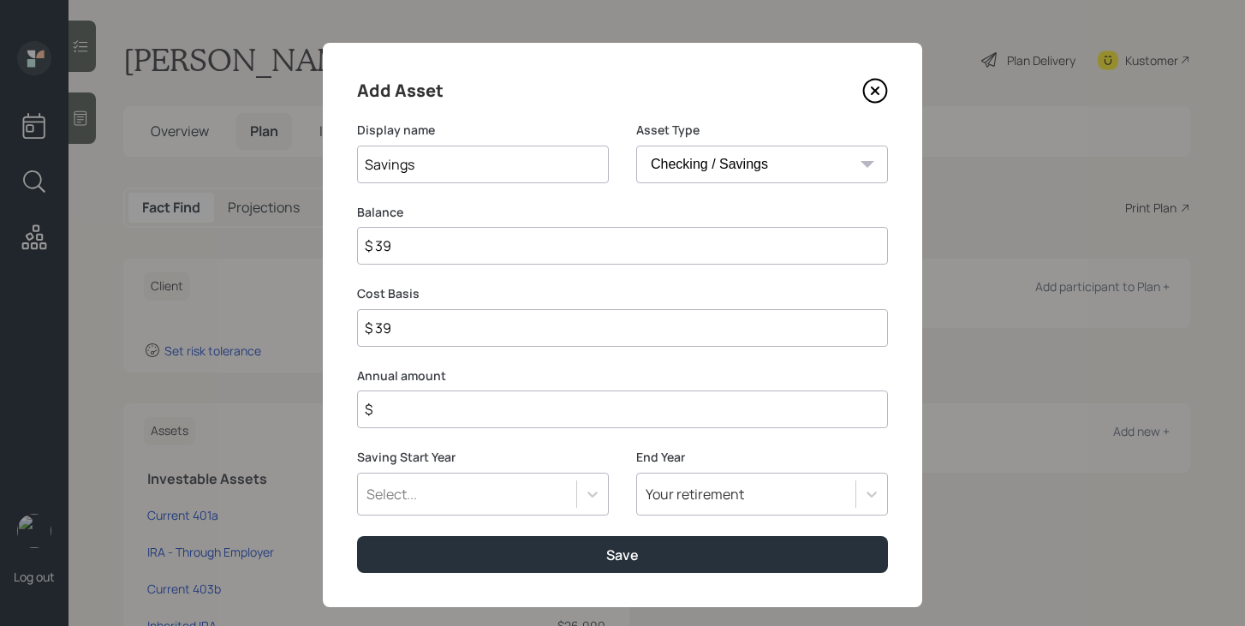
type input "$ 390"
type input "$ 3,900"
type input "$ 39,000"
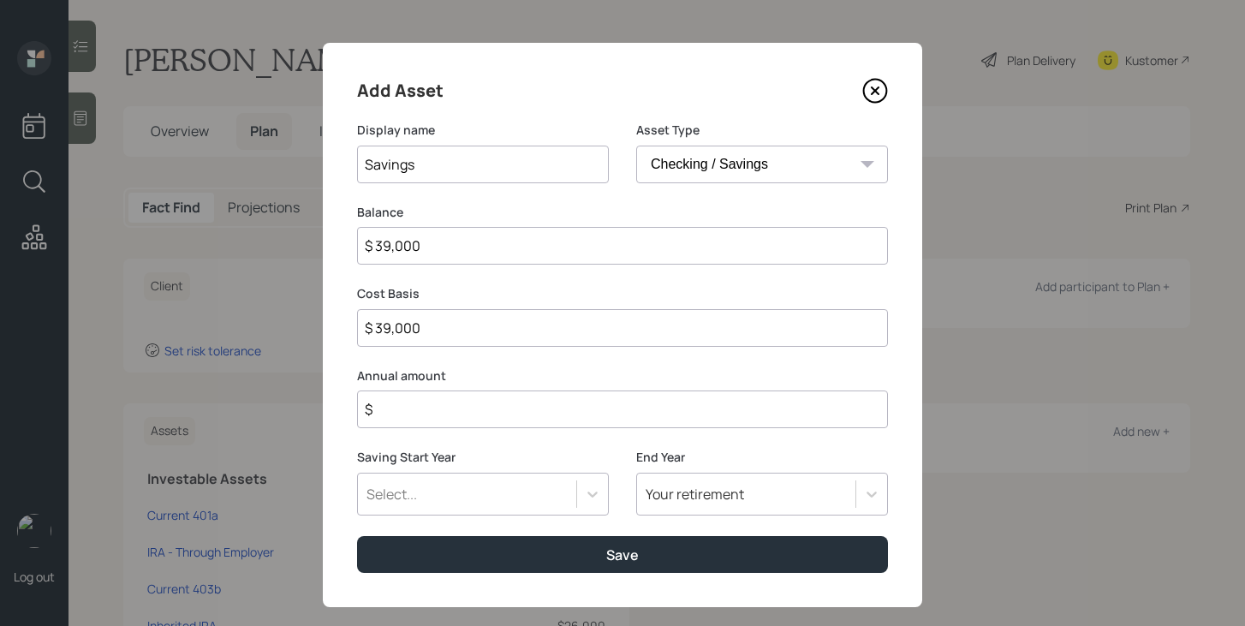
type input "$ 39,000"
click at [662, 414] on input "$" at bounding box center [622, 409] width 531 height 38
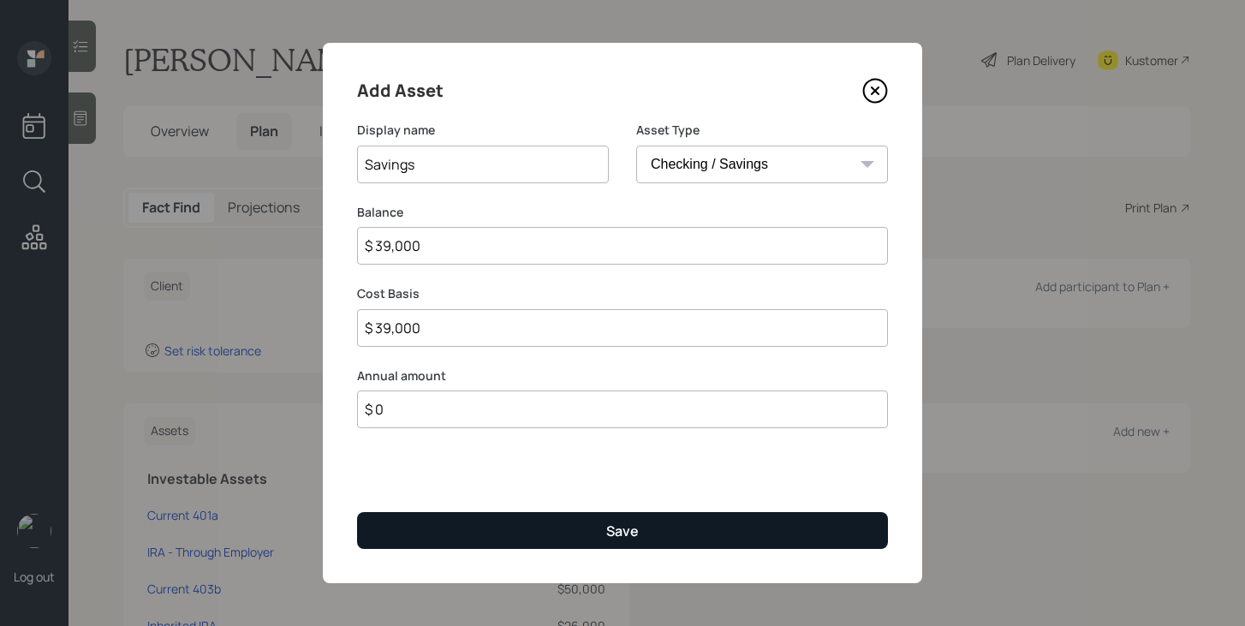
type input "$ 0"
click at [645, 531] on button "Save" at bounding box center [622, 530] width 531 height 37
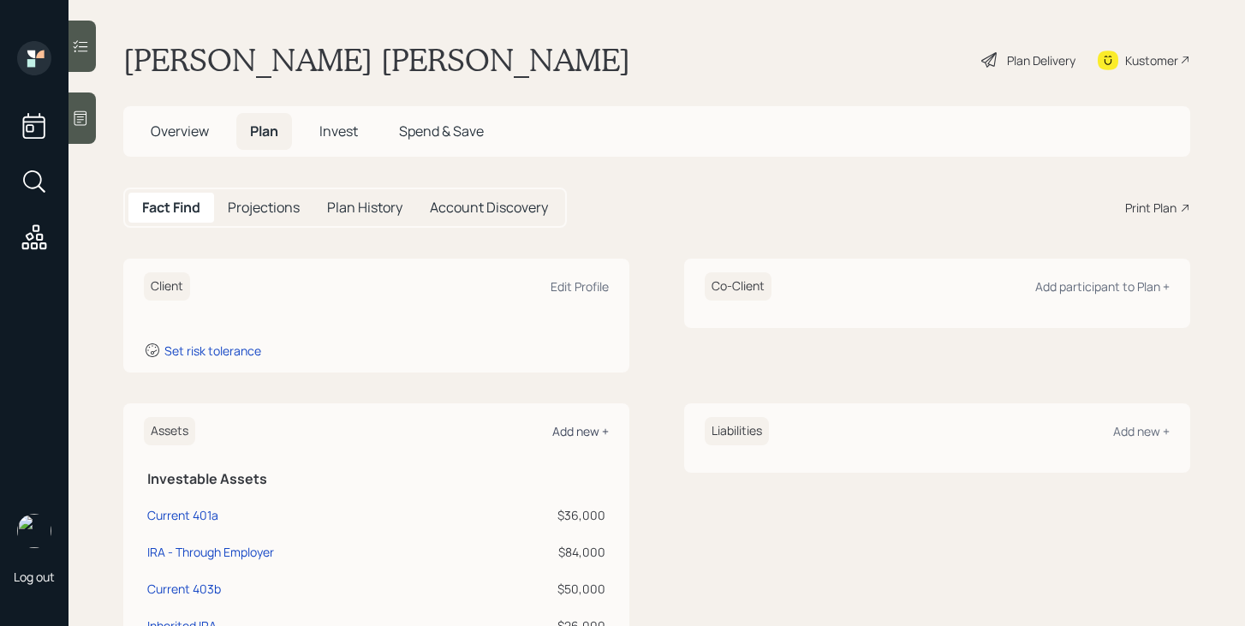
click at [582, 426] on div "Add new +" at bounding box center [580, 431] width 57 height 16
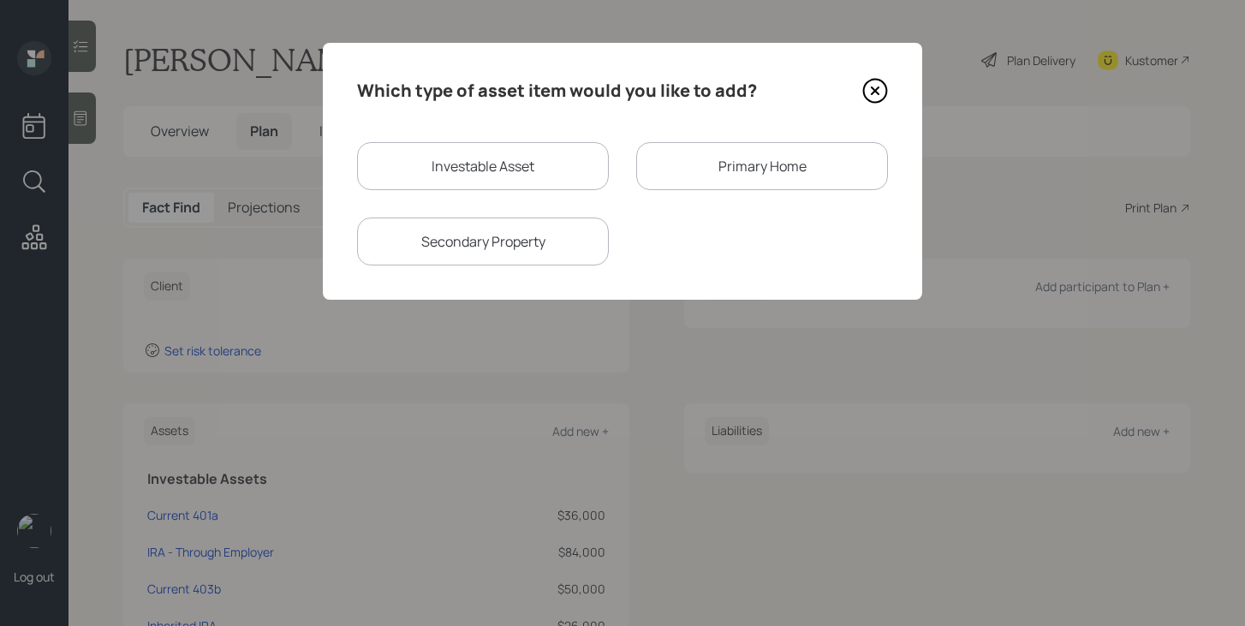
click at [467, 164] on div "Investable Asset" at bounding box center [483, 166] width 252 height 48
select select "taxable"
select select "balanced"
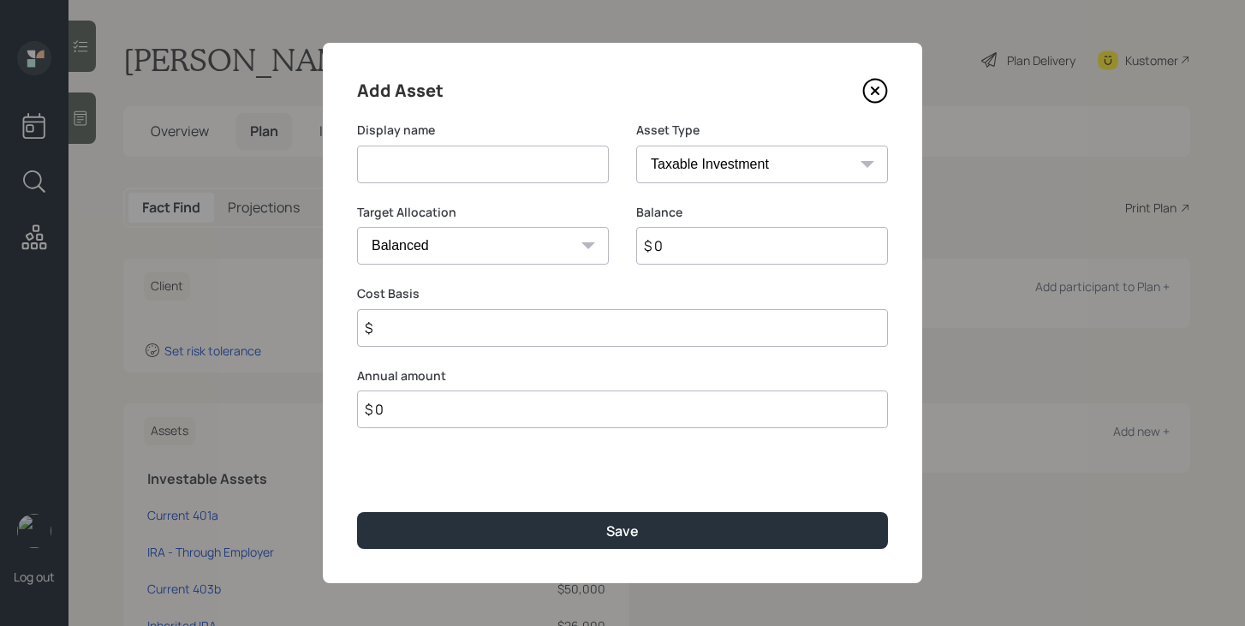
click at [467, 164] on input at bounding box center [483, 165] width 252 height 38
type input "Savings 2"
click at [679, 162] on select "SEP [PERSON_NAME] IRA 401(k) [PERSON_NAME] 401(k) 403(b) [PERSON_NAME] 403(b) 4…" at bounding box center [762, 165] width 252 height 38
select select "cash"
click at [636, 146] on select "SEP [PERSON_NAME] IRA 401(k) [PERSON_NAME] 401(k) 403(b) [PERSON_NAME] 403(b) 4…" at bounding box center [762, 165] width 252 height 38
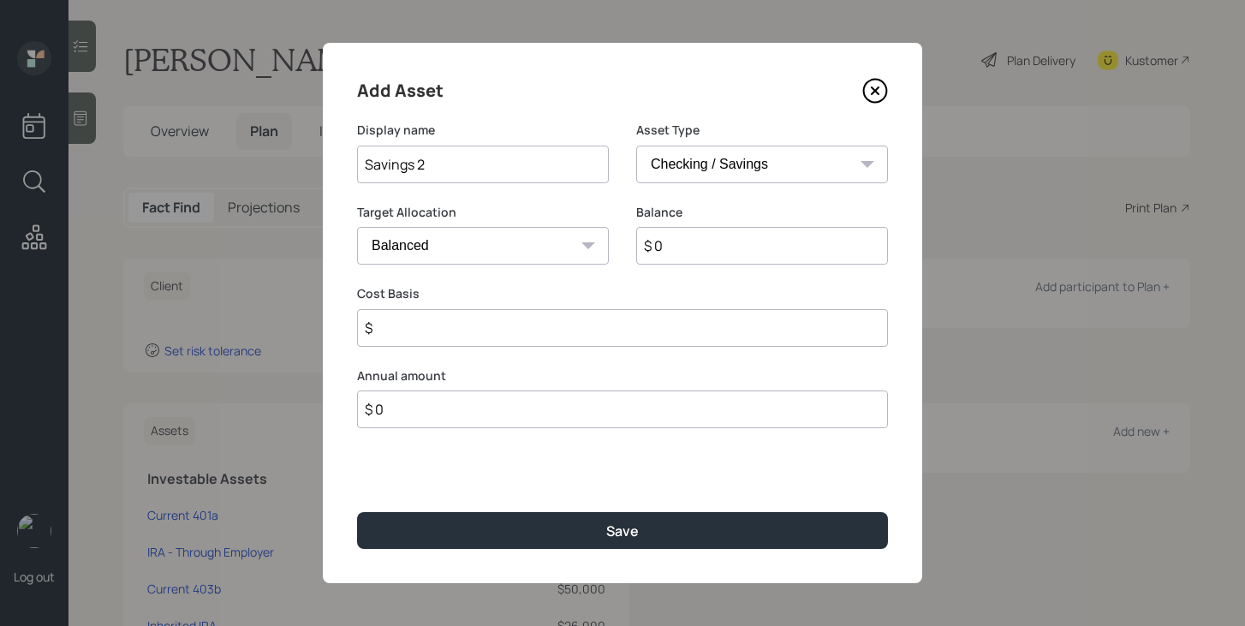
type input "$"
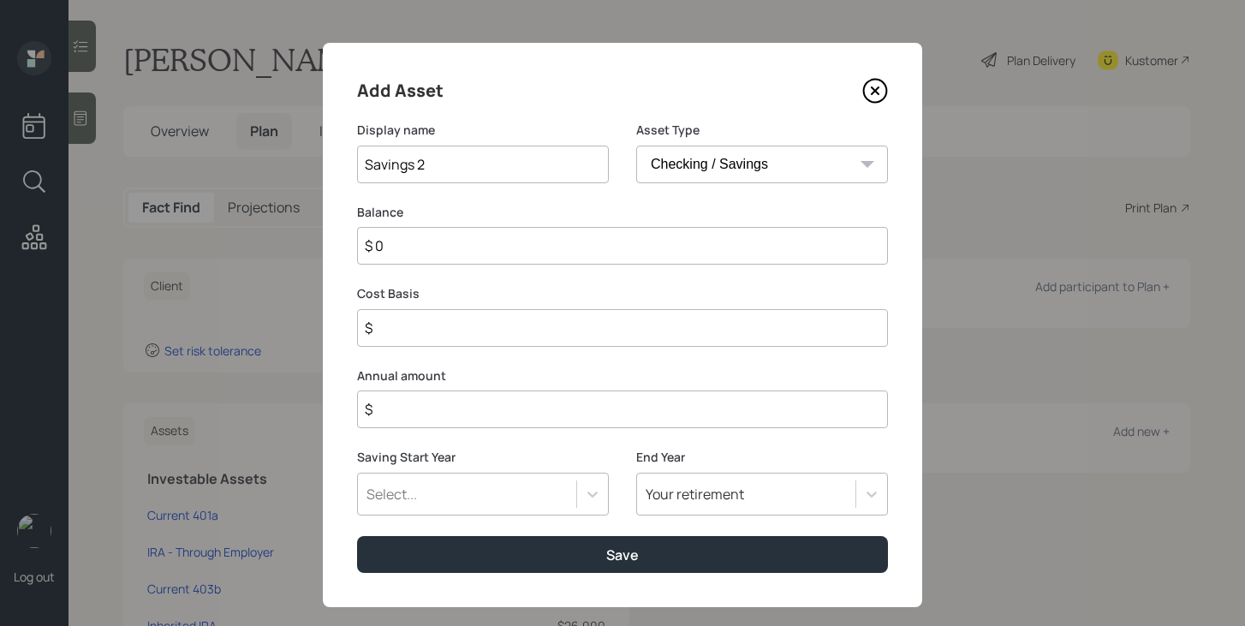
click at [705, 245] on input "$ 0" at bounding box center [622, 246] width 531 height 38
type input "$ 2"
type input "$ 20"
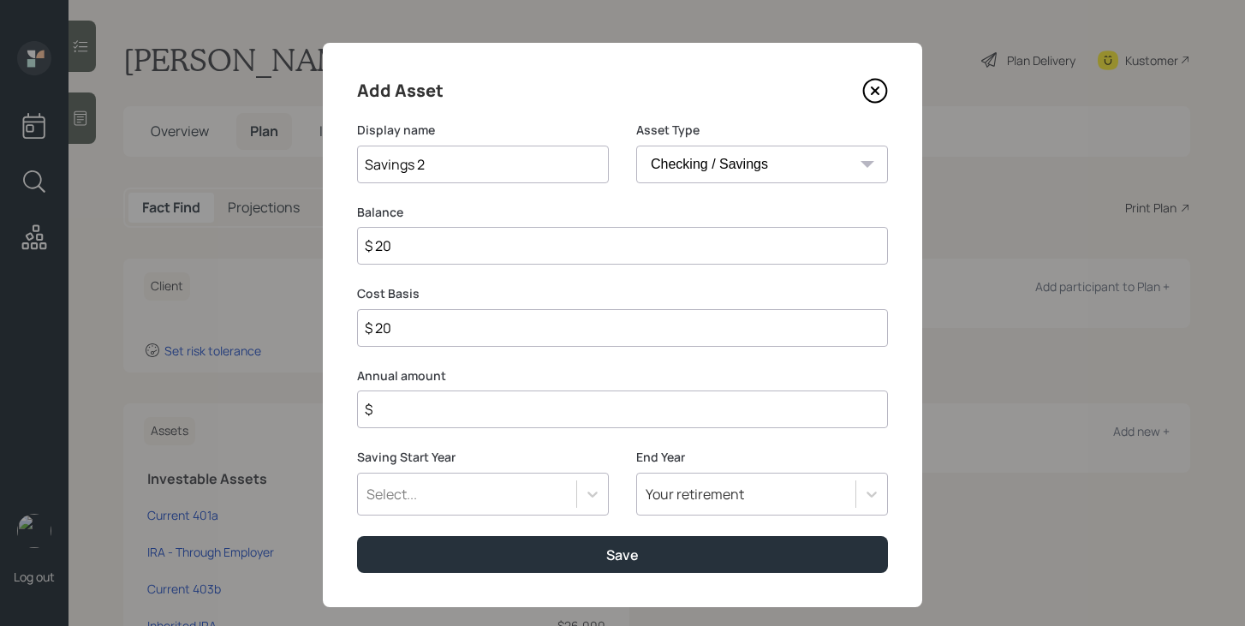
type input "$ 200"
type input "$ 2,000"
type input "$ 20,000"
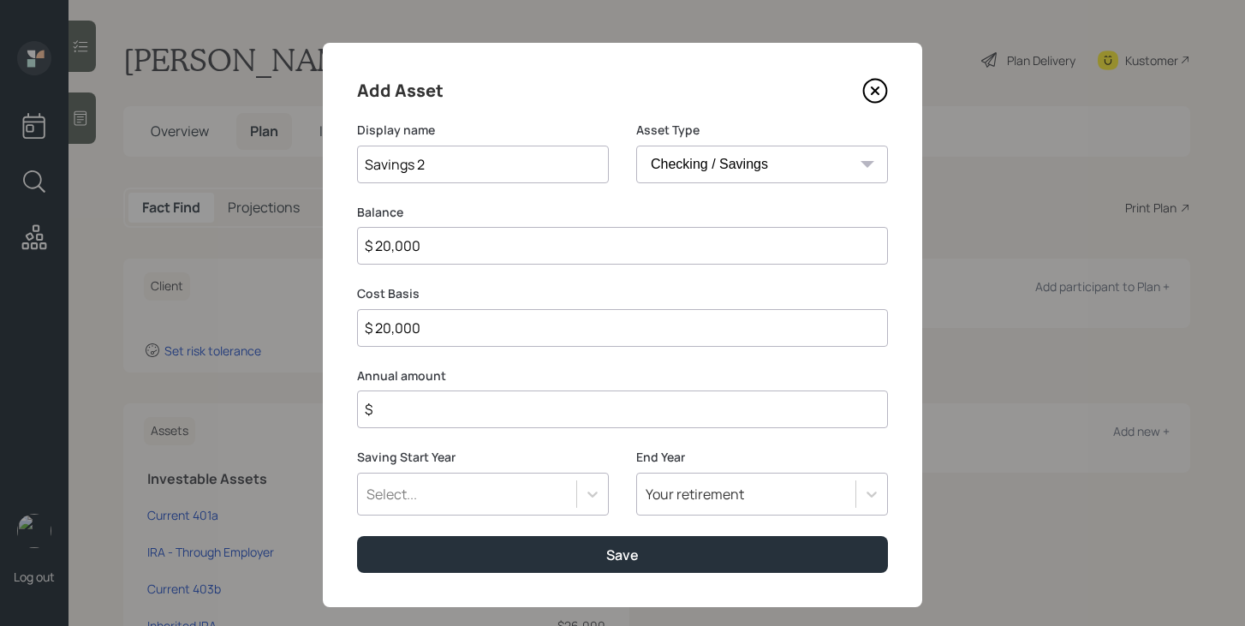
type input "$ 20,000"
click at [569, 400] on input "$" at bounding box center [622, 409] width 531 height 38
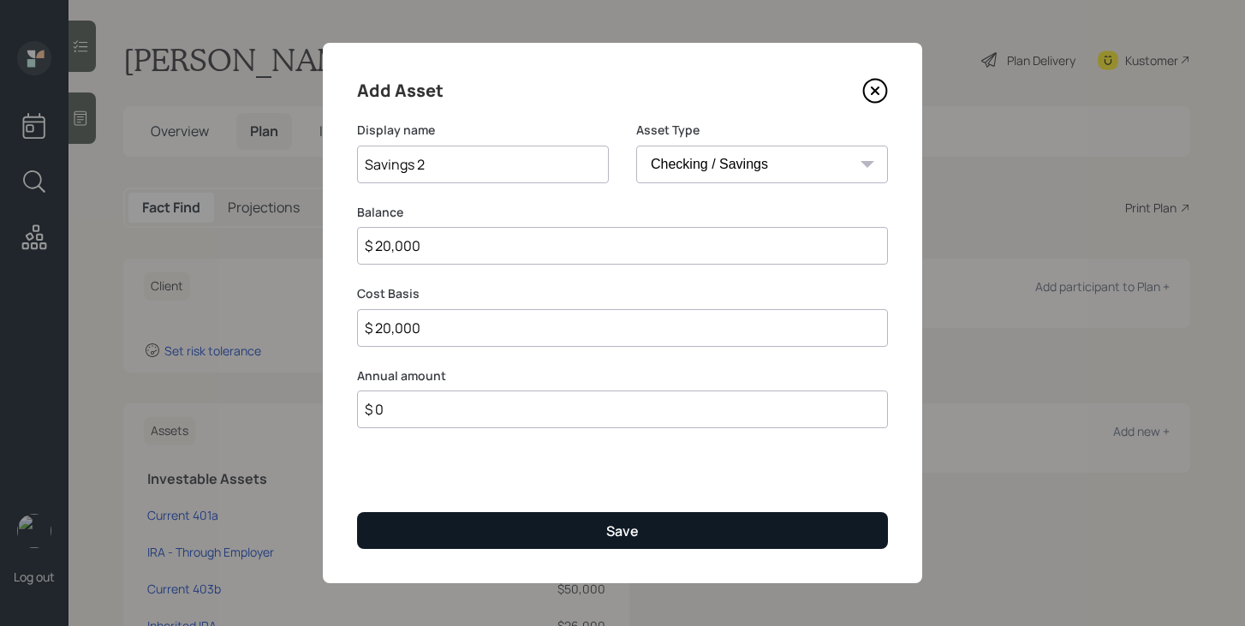
type input "$ 0"
click at [564, 544] on button "Save" at bounding box center [622, 530] width 531 height 37
